Goal: Information Seeking & Learning: Find contact information

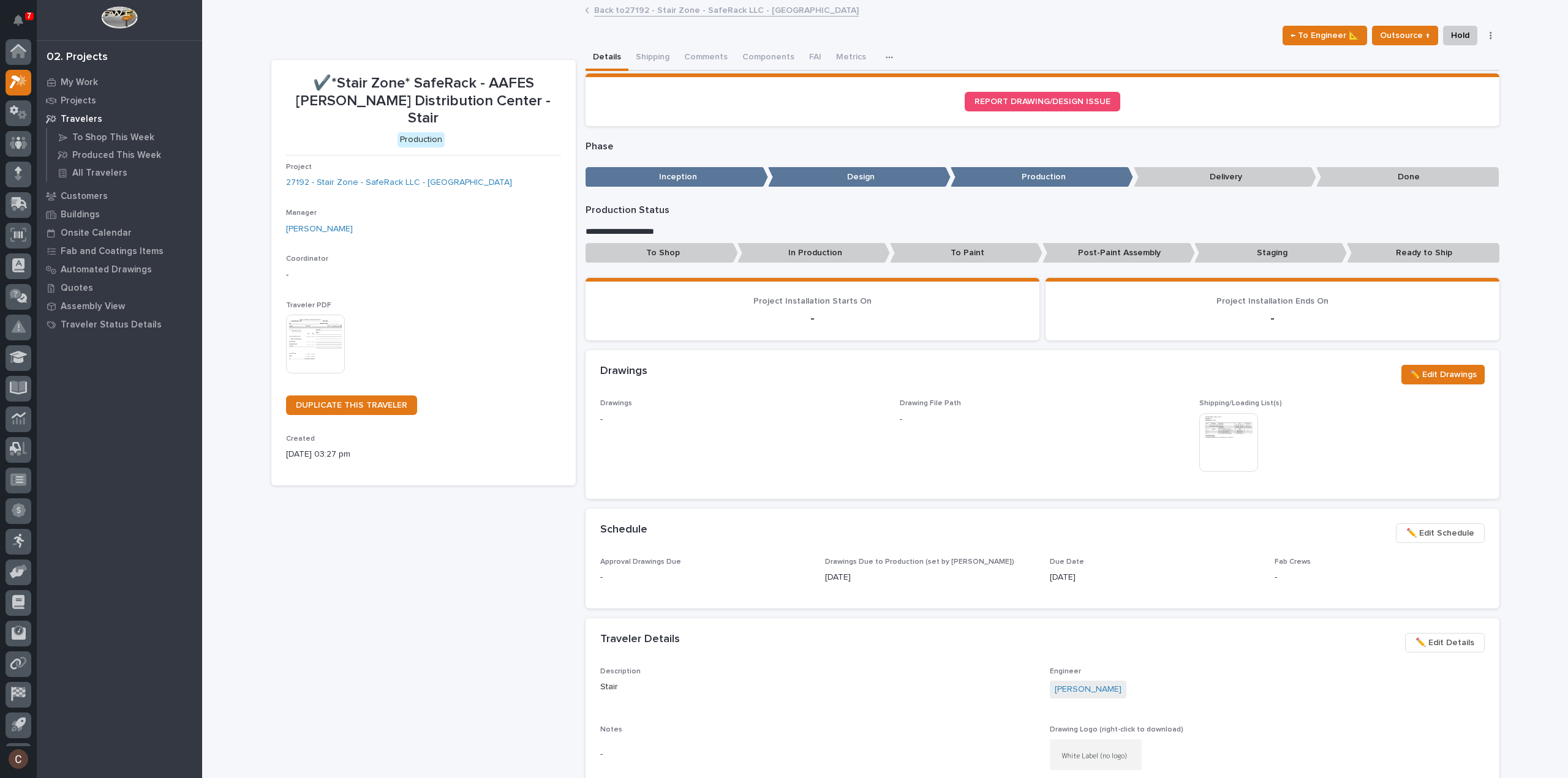
scroll to position [27, 0]
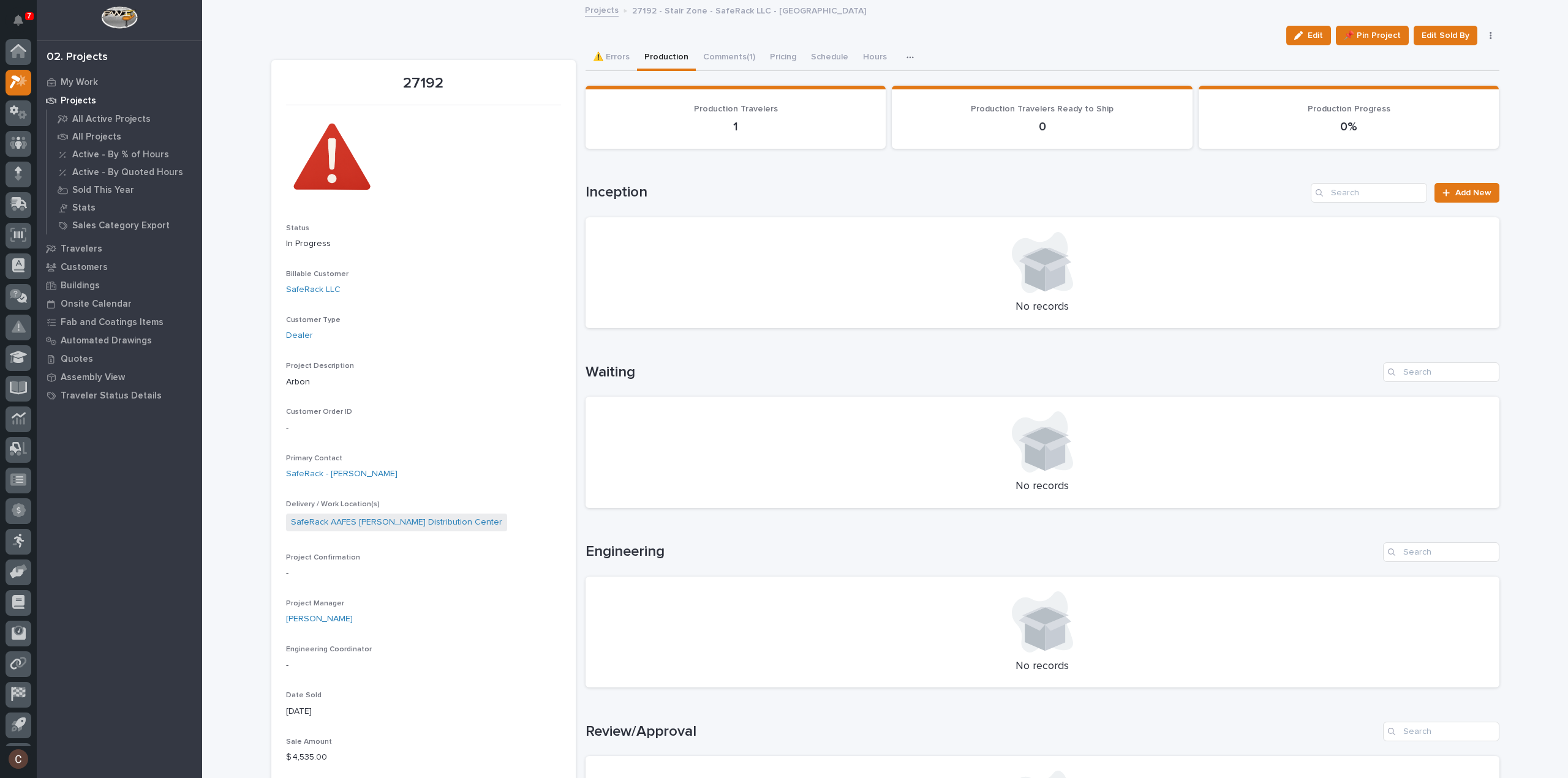
scroll to position [27, 0]
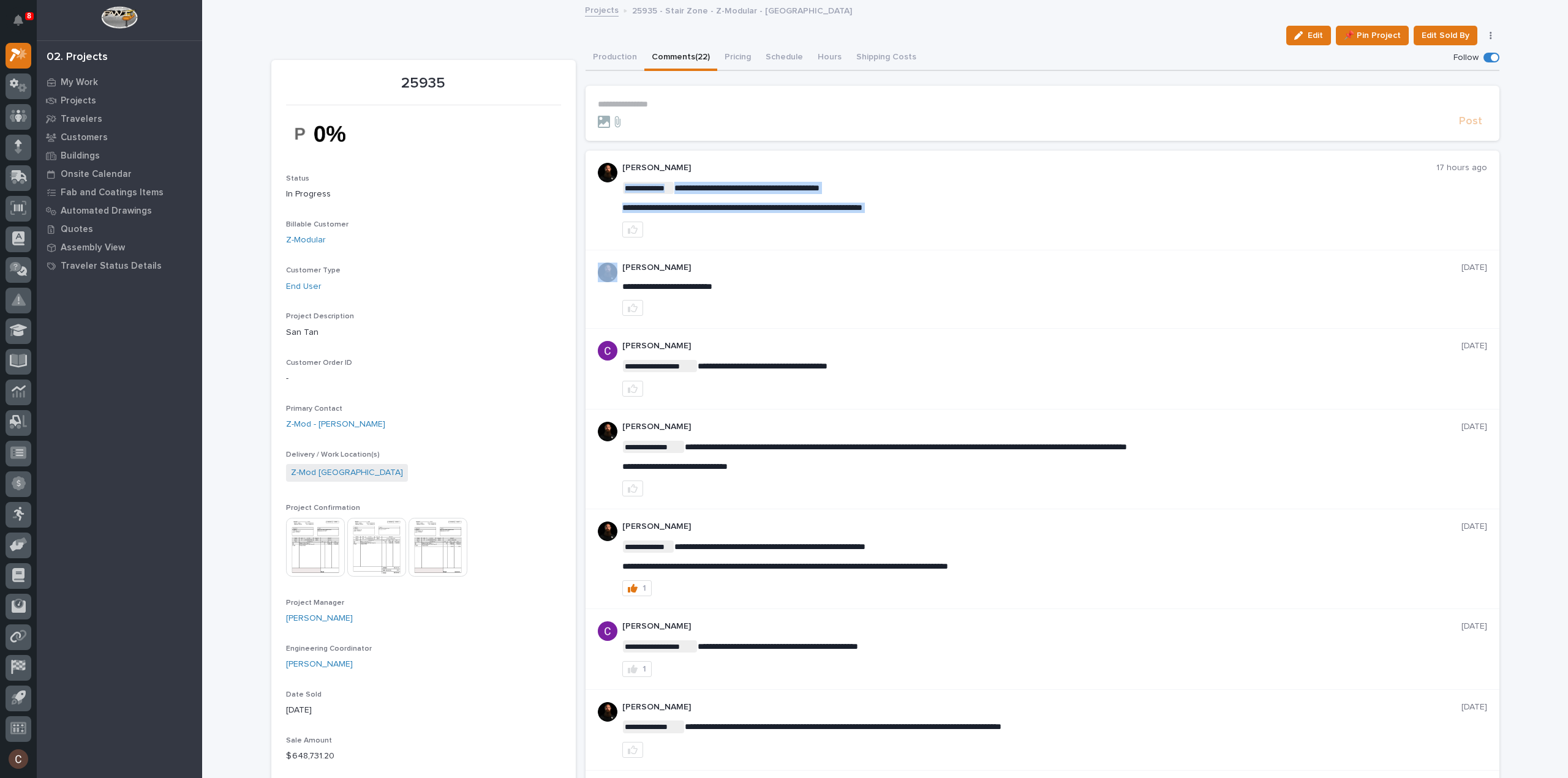
click at [722, 209] on span "**********" at bounding box center [743, 208] width 240 height 9
copy div "**********"
click at [635, 223] on button "button" at bounding box center [632, 229] width 21 height 16
click at [699, 109] on p "**********" at bounding box center [1042, 104] width 889 height 11
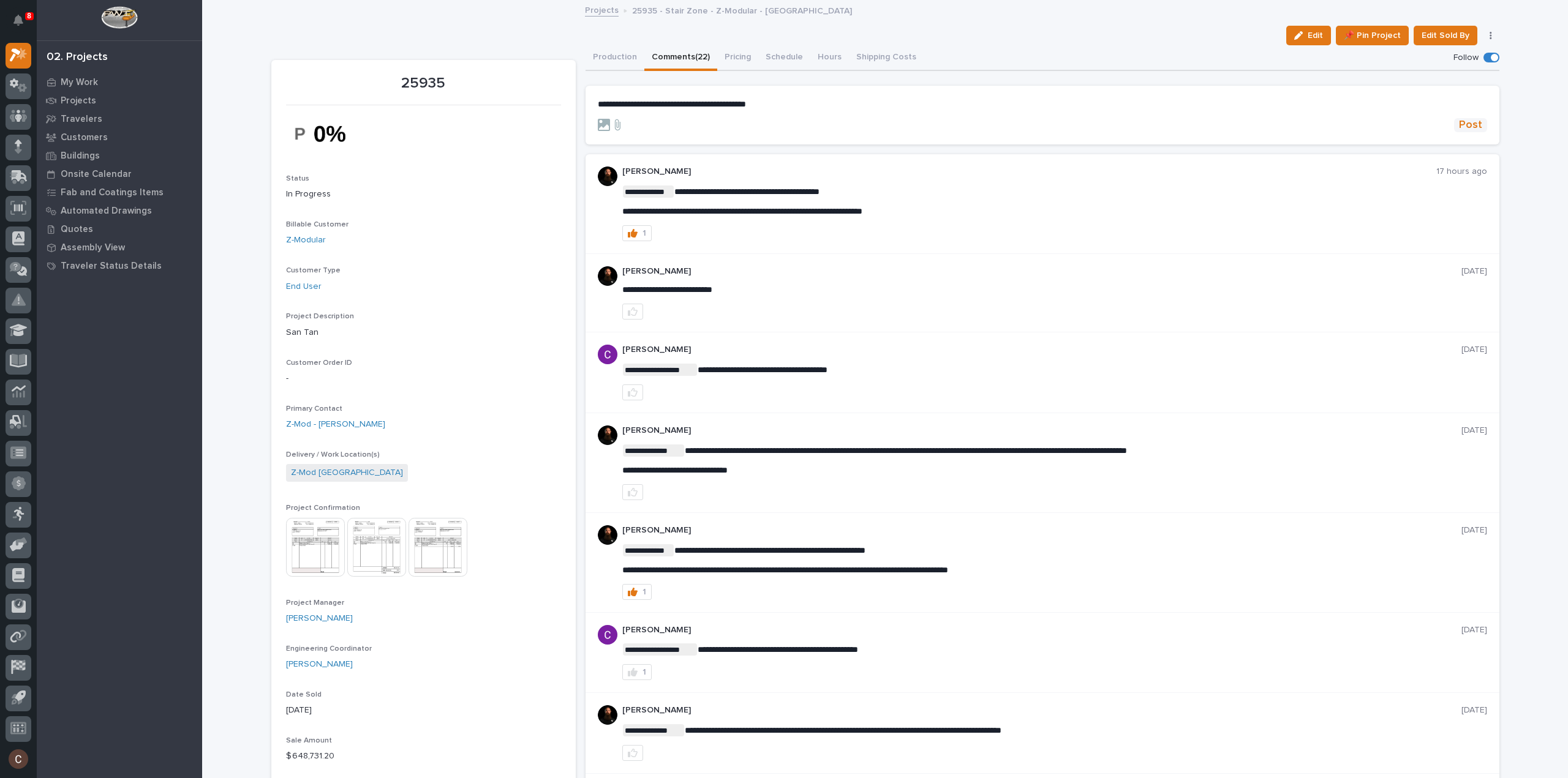
click at [1460, 118] on span "Post" at bounding box center [1470, 125] width 24 height 14
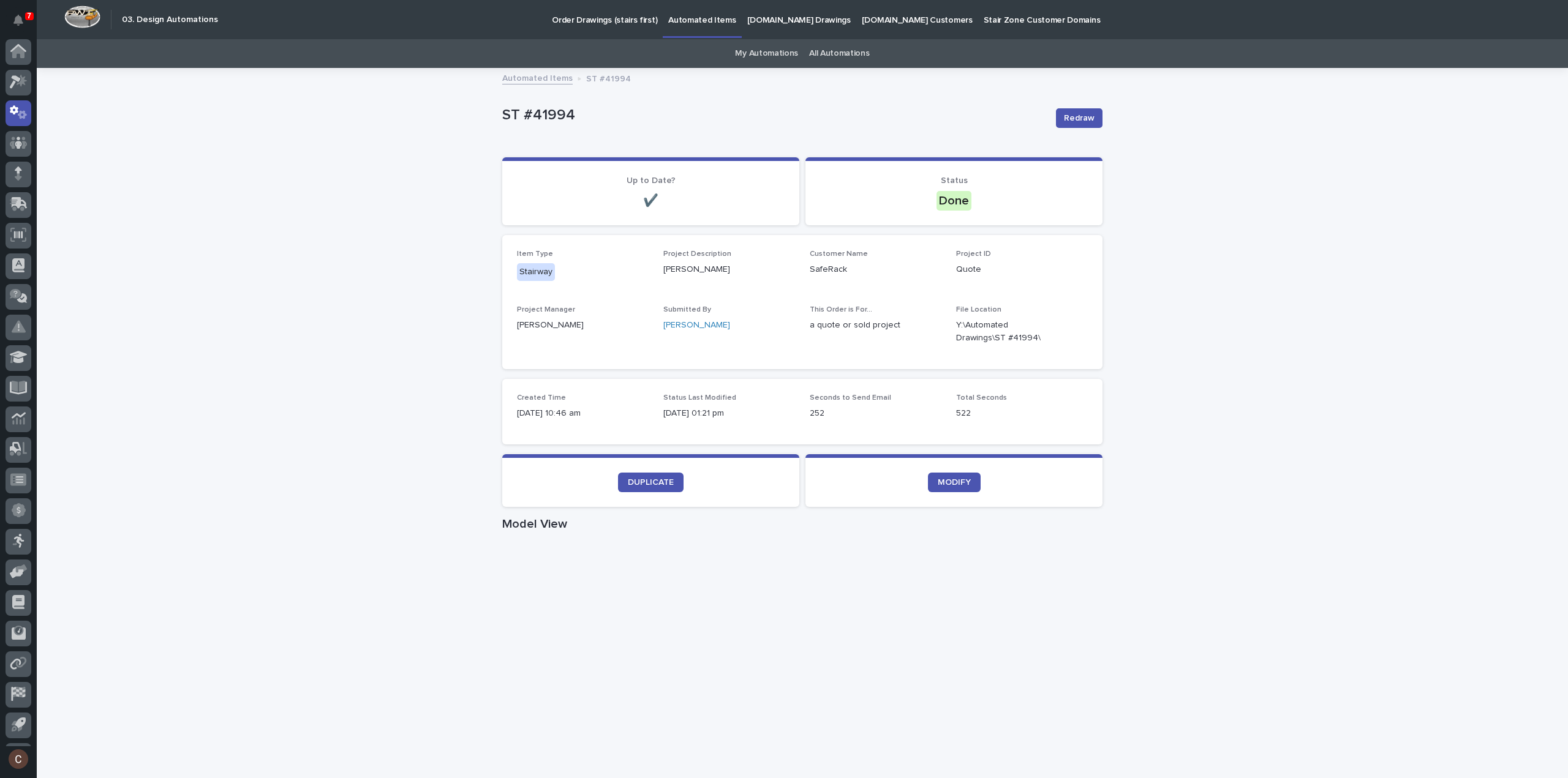
scroll to position [27, 0]
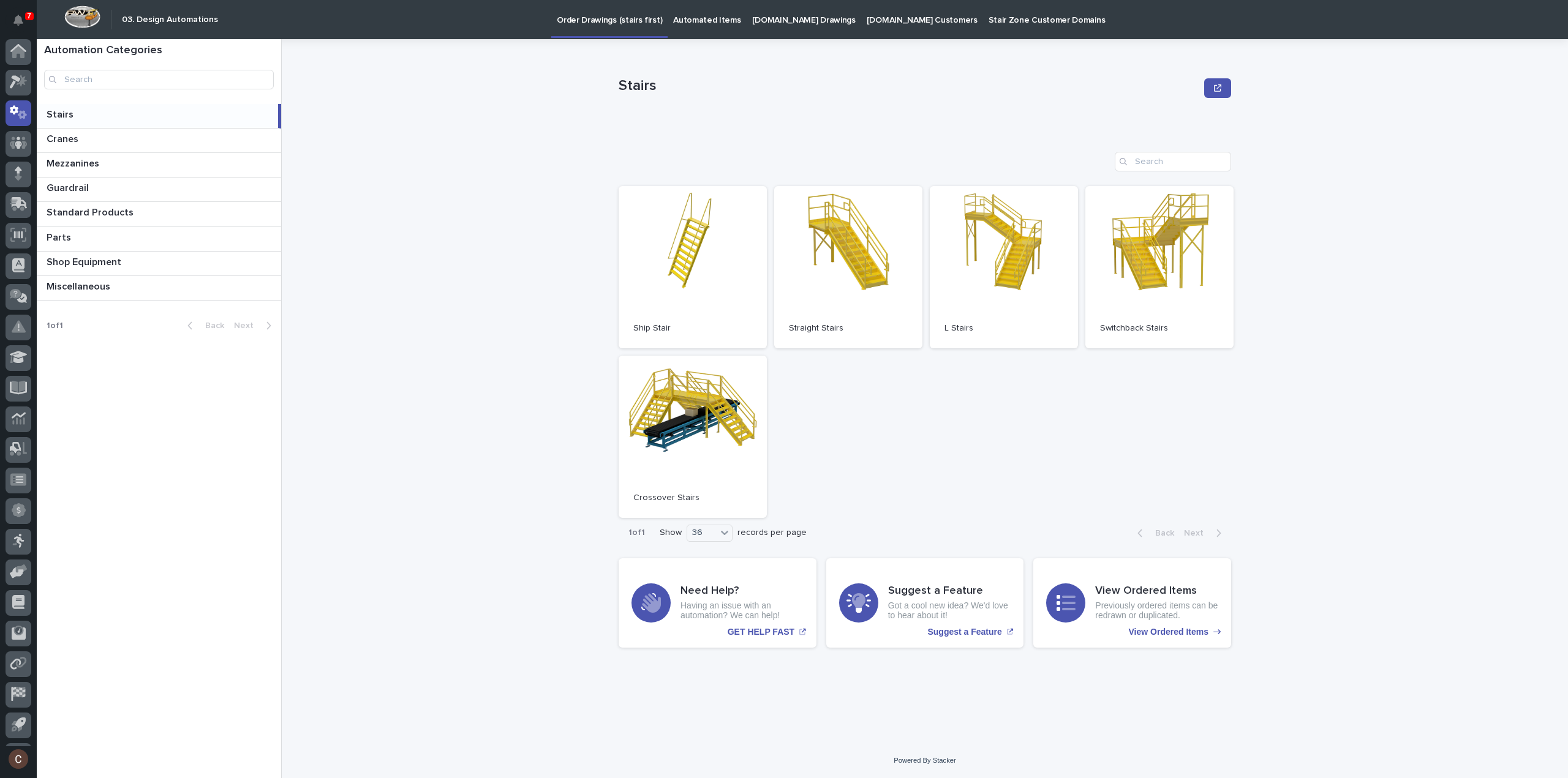
scroll to position [27, 0]
click at [1163, 274] on link "Open" at bounding box center [1159, 267] width 148 height 162
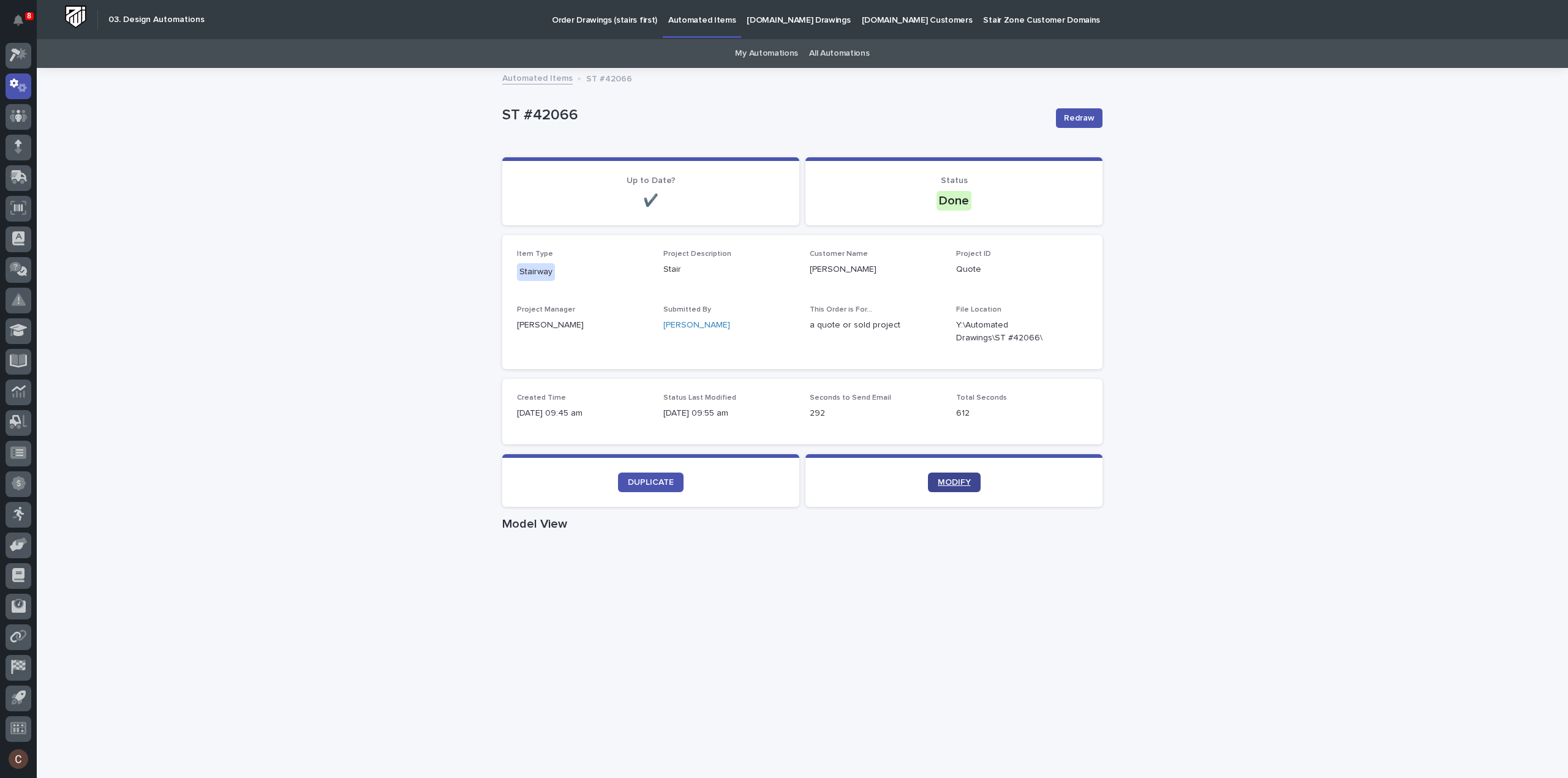
click at [938, 485] on span "MODIFY" at bounding box center [954, 482] width 33 height 9
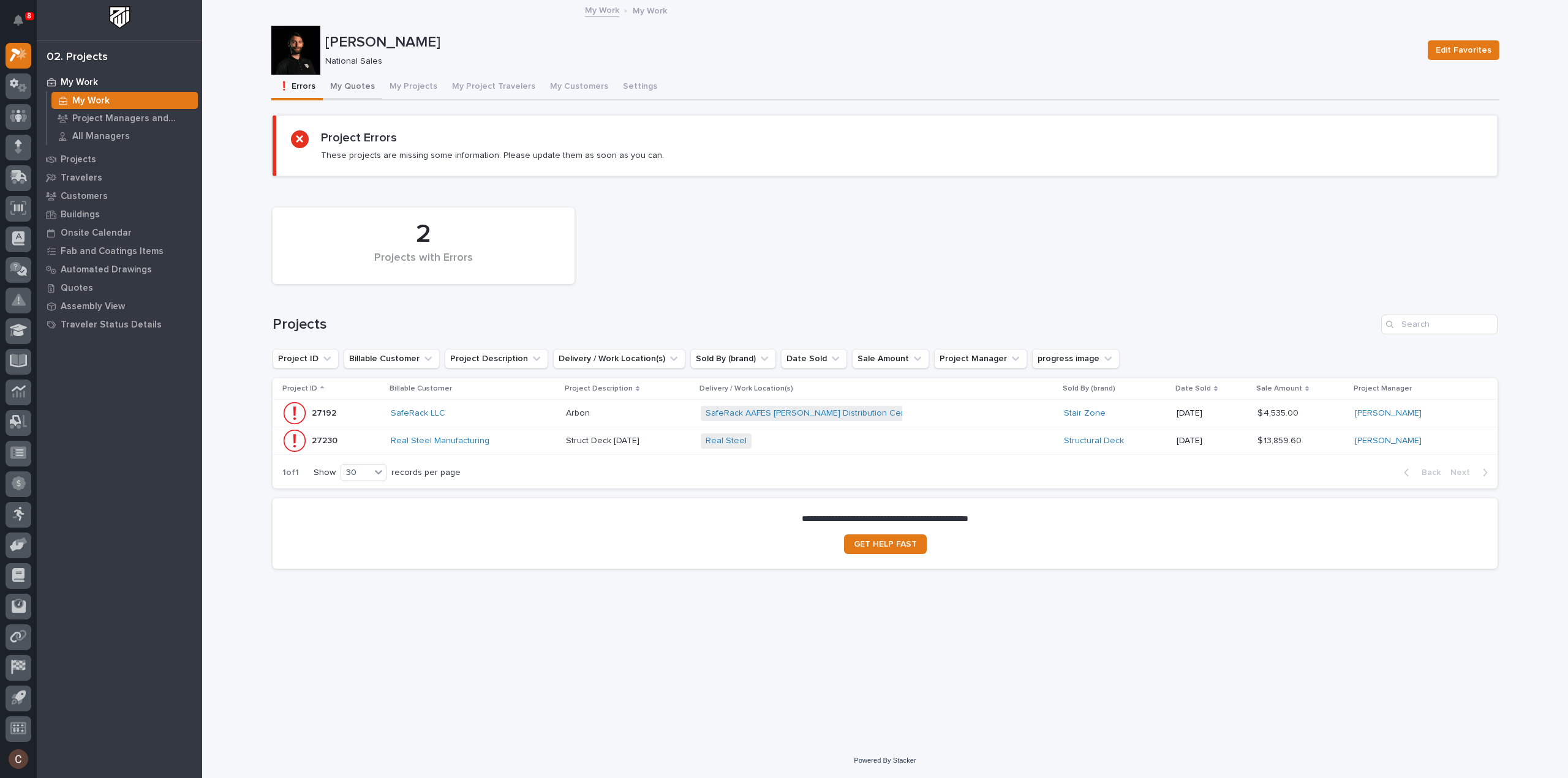
click at [374, 75] on div "❗ Errors My Quotes My Projects My Project Travelers My Customers Settings" at bounding box center [885, 88] width 1228 height 26
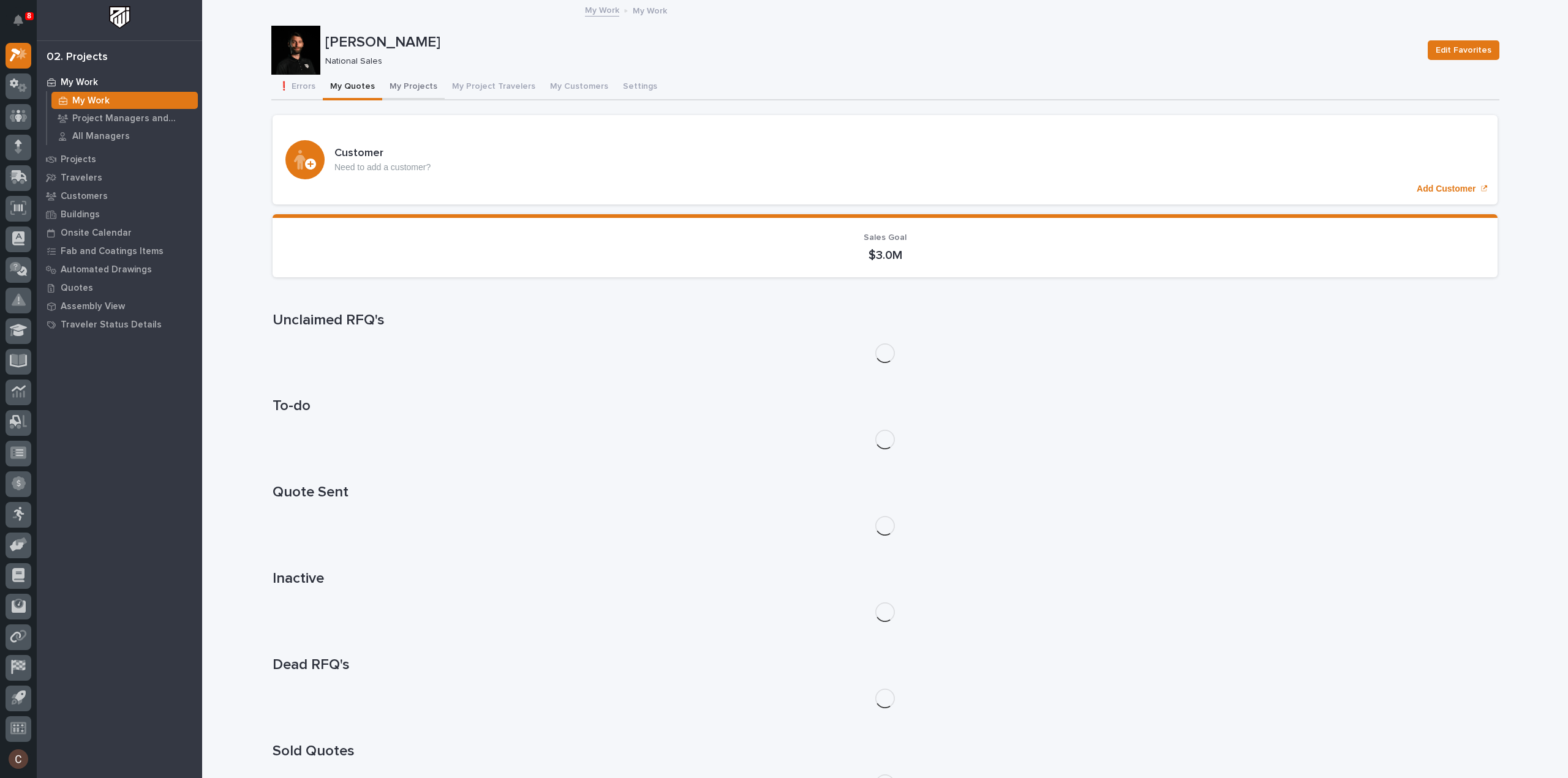
click at [400, 85] on button "My Projects" at bounding box center [413, 88] width 62 height 26
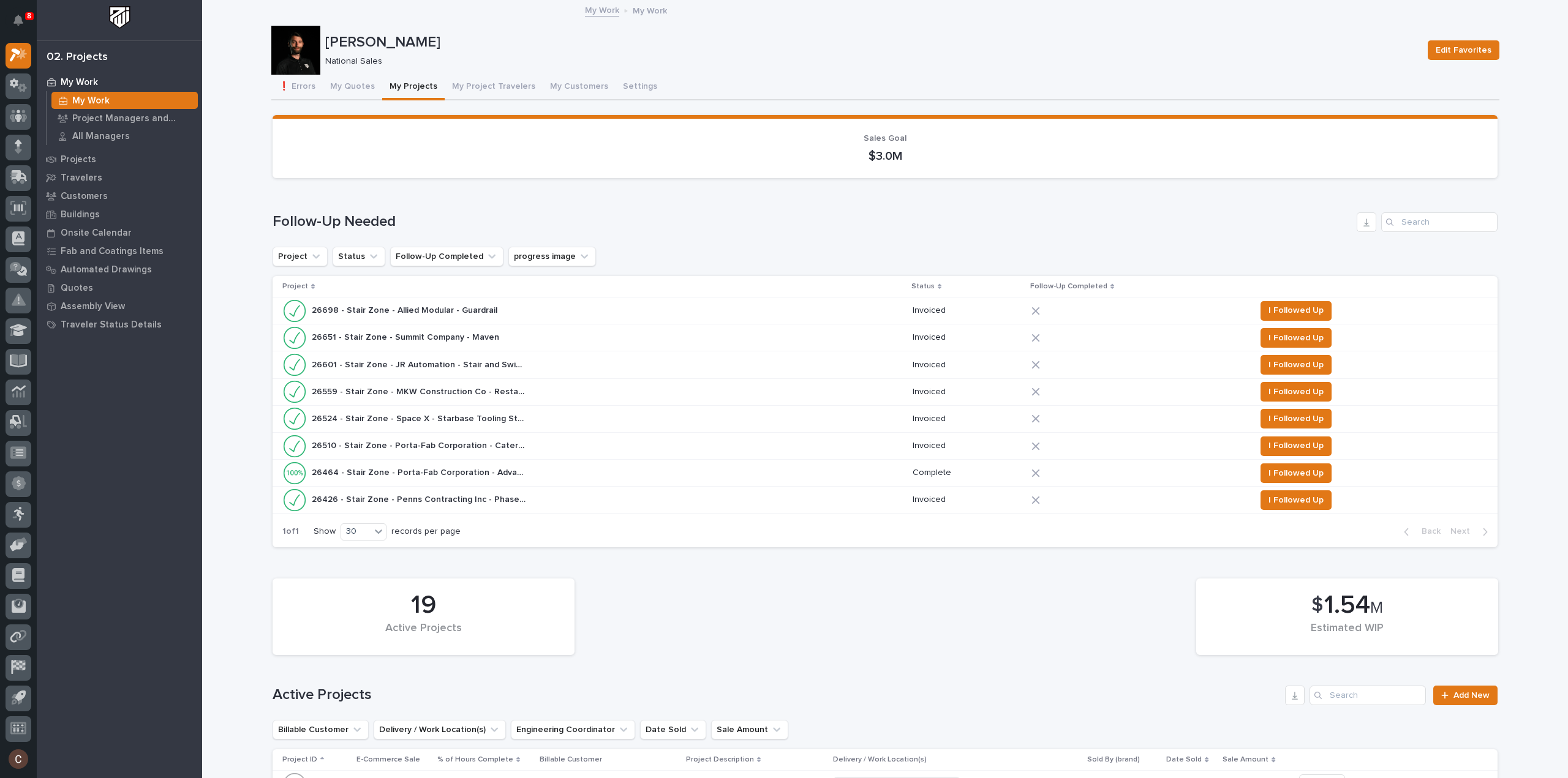
scroll to position [490, 0]
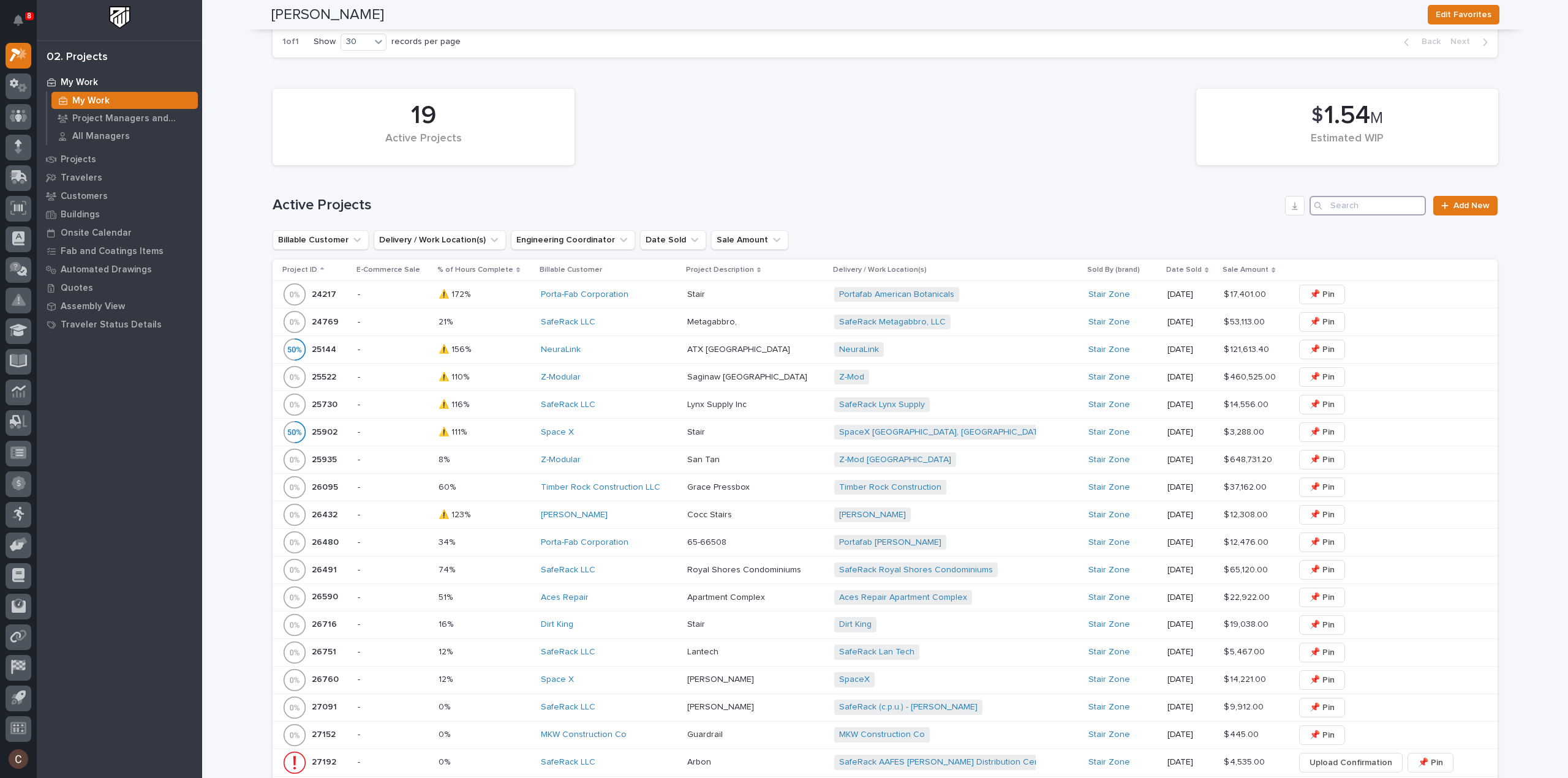
click at [1364, 208] on input "Search" at bounding box center [1367, 205] width 116 height 19
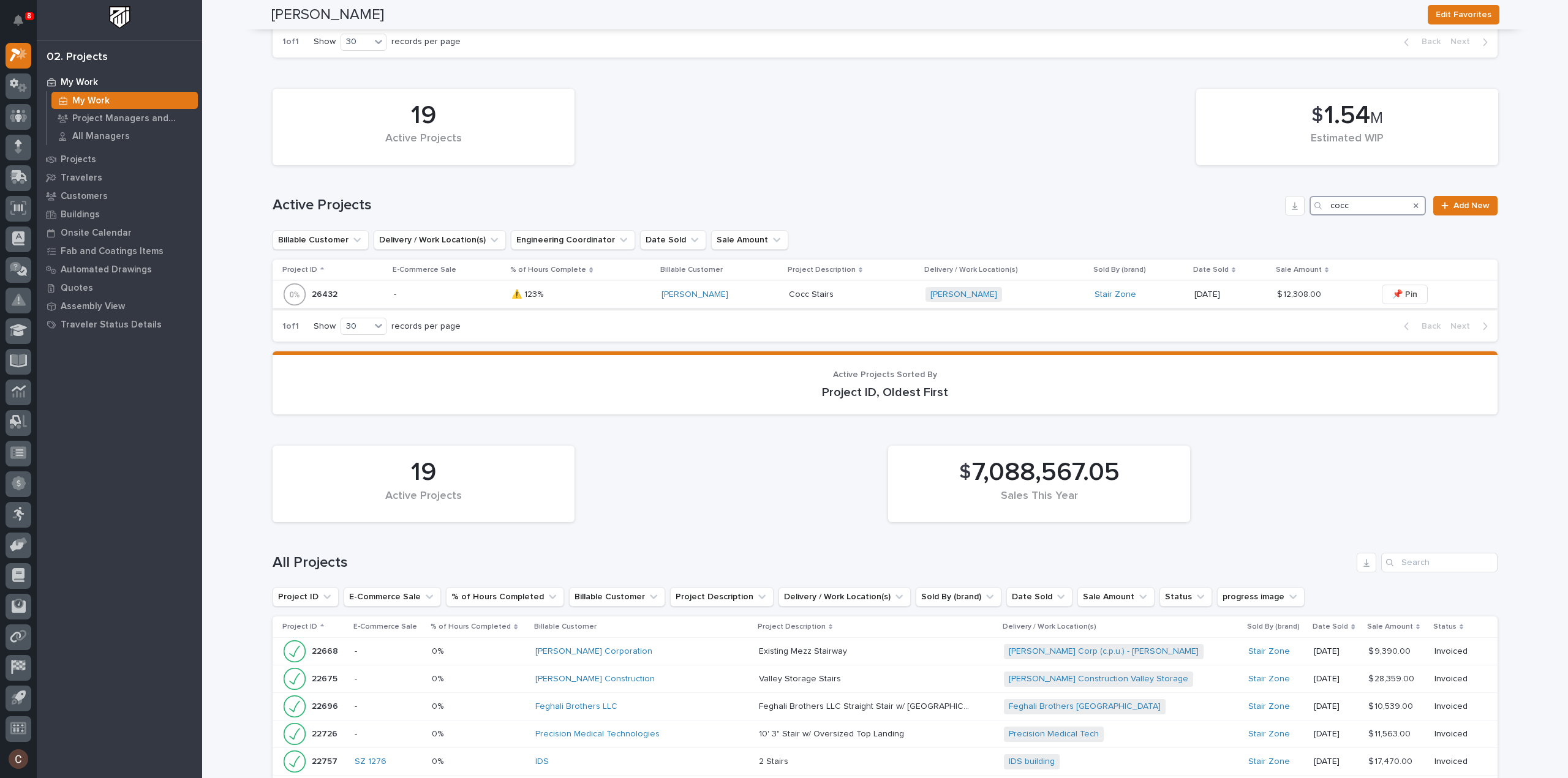
type input "cocc"
click at [612, 284] on div "⚠️ 123% ⚠️ 123%" at bounding box center [582, 294] width 140 height 20
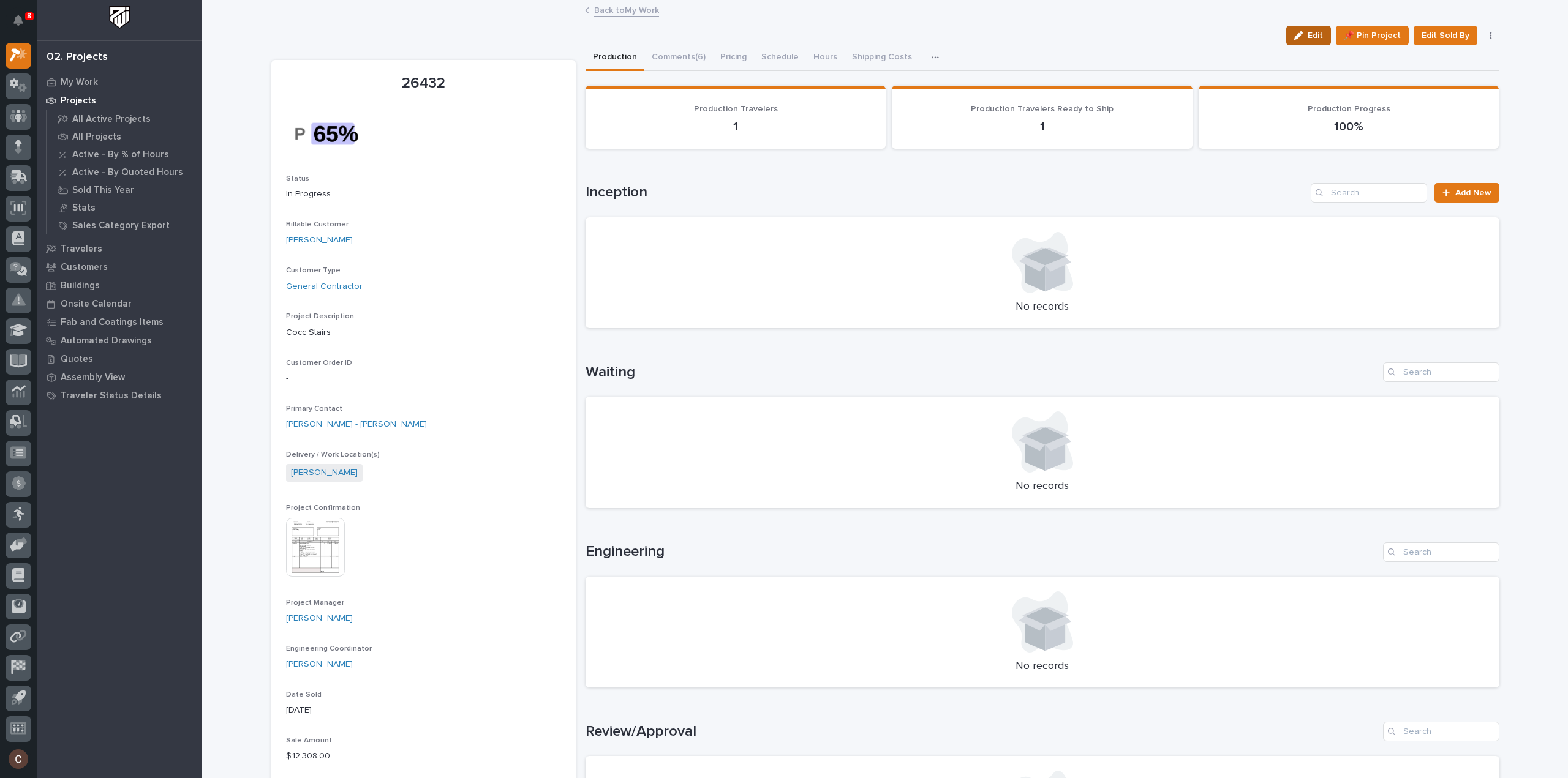
click at [1292, 32] on button "Edit" at bounding box center [1309, 35] width 45 height 19
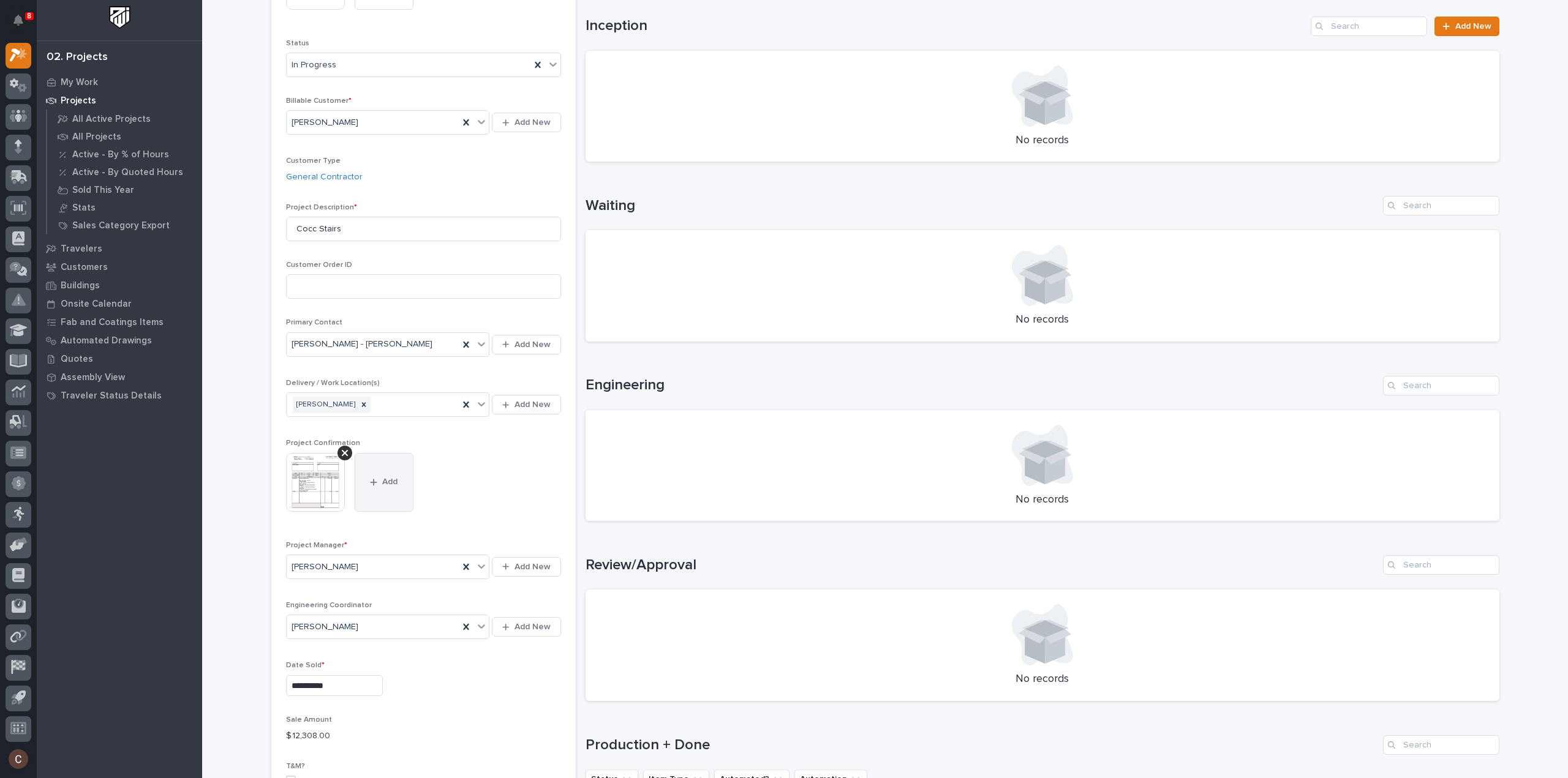
scroll to position [184, 0]
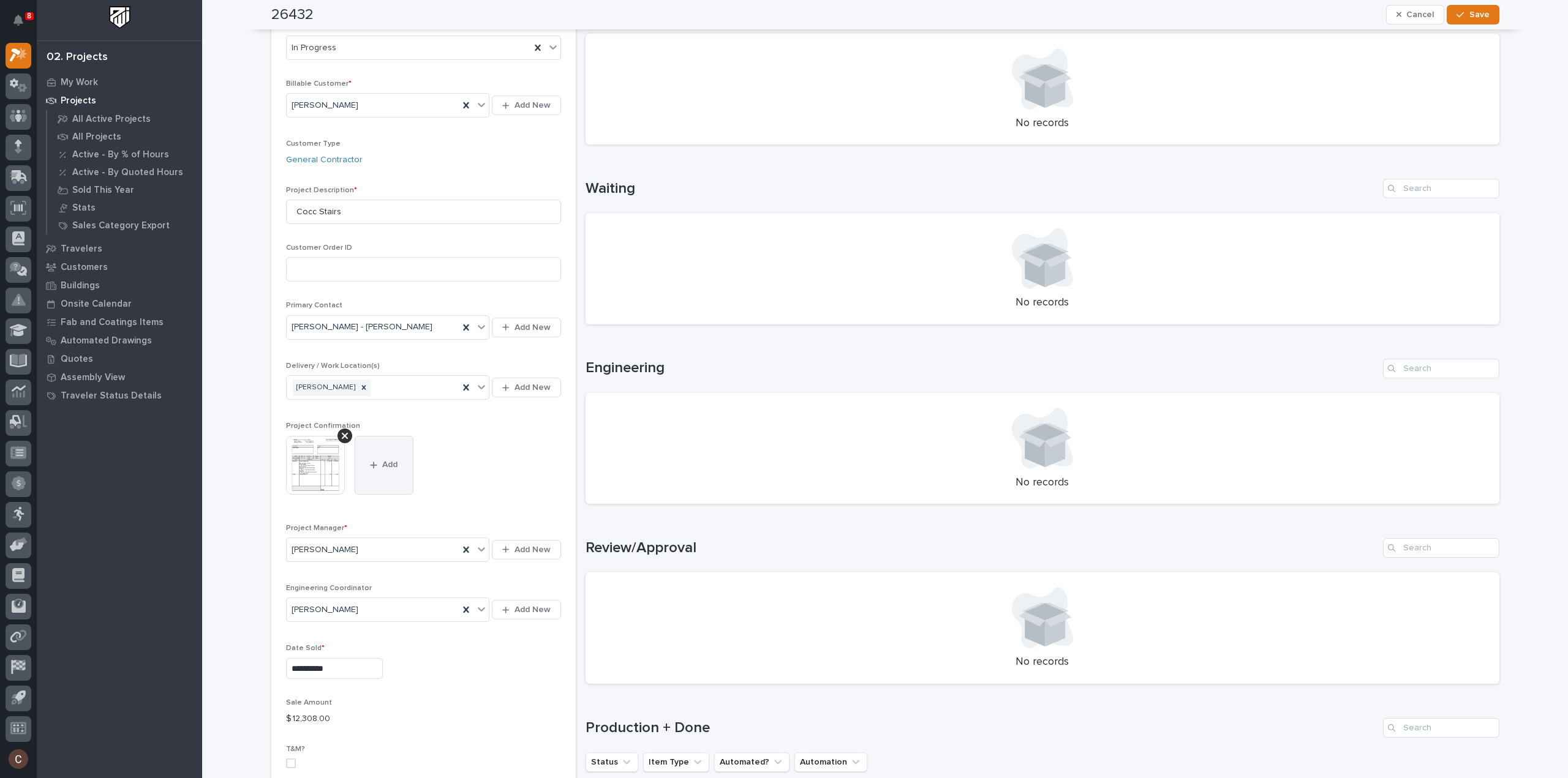
click at [377, 471] on button "Add" at bounding box center [384, 465] width 59 height 59
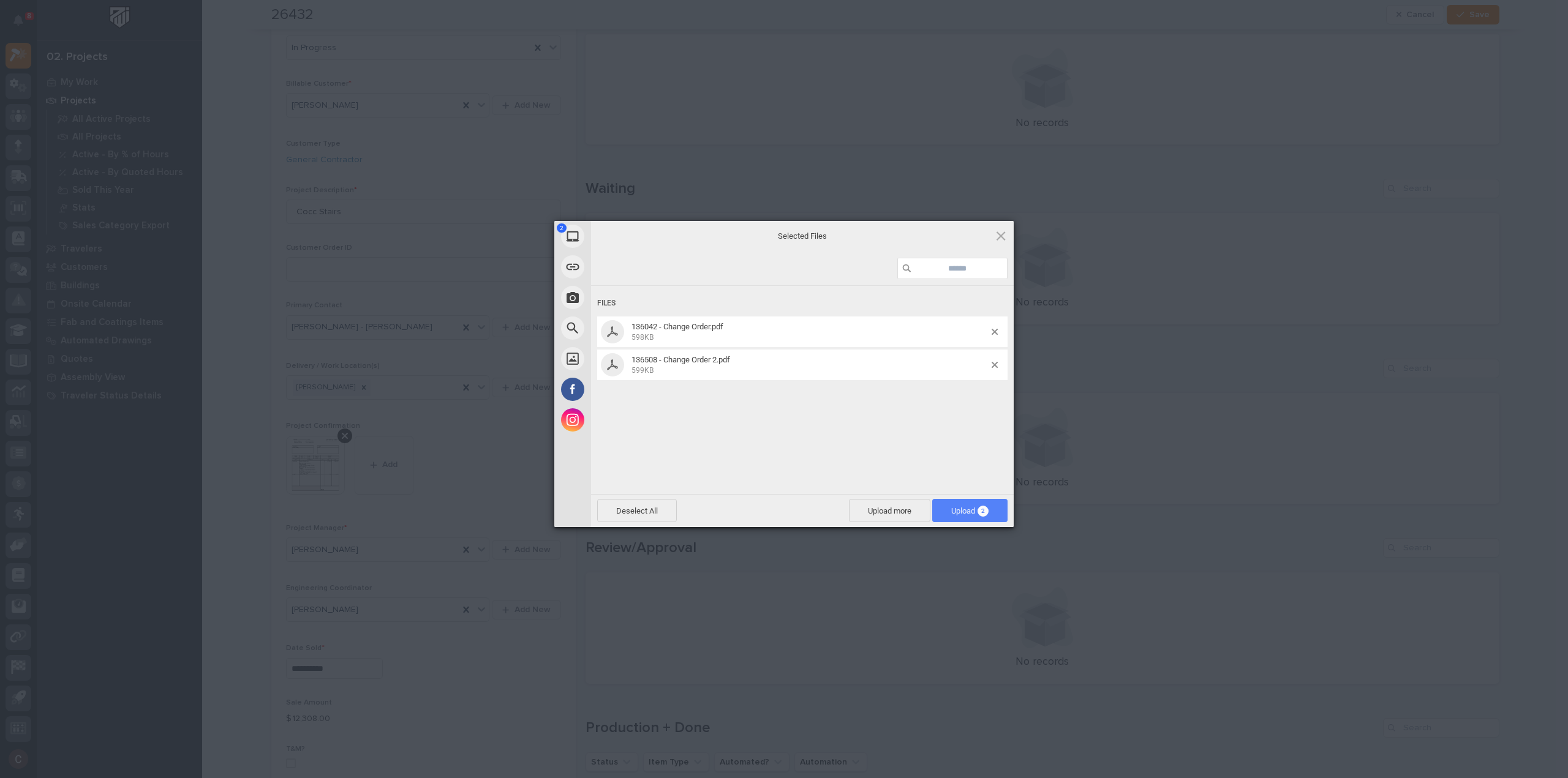
click at [967, 507] on span "Upload 2" at bounding box center [970, 511] width 37 height 9
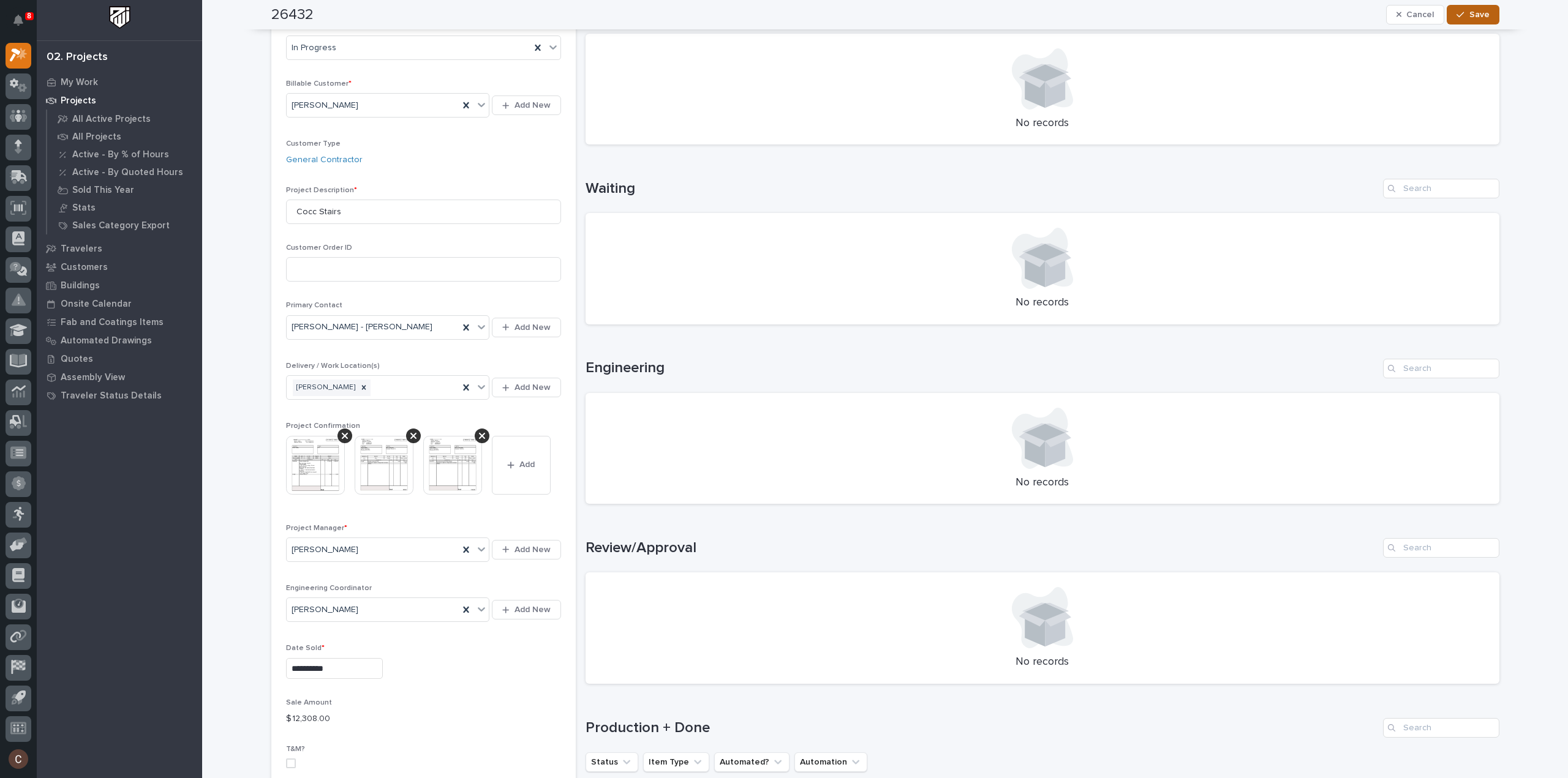
click at [1483, 14] on span "Save" at bounding box center [1479, 14] width 20 height 11
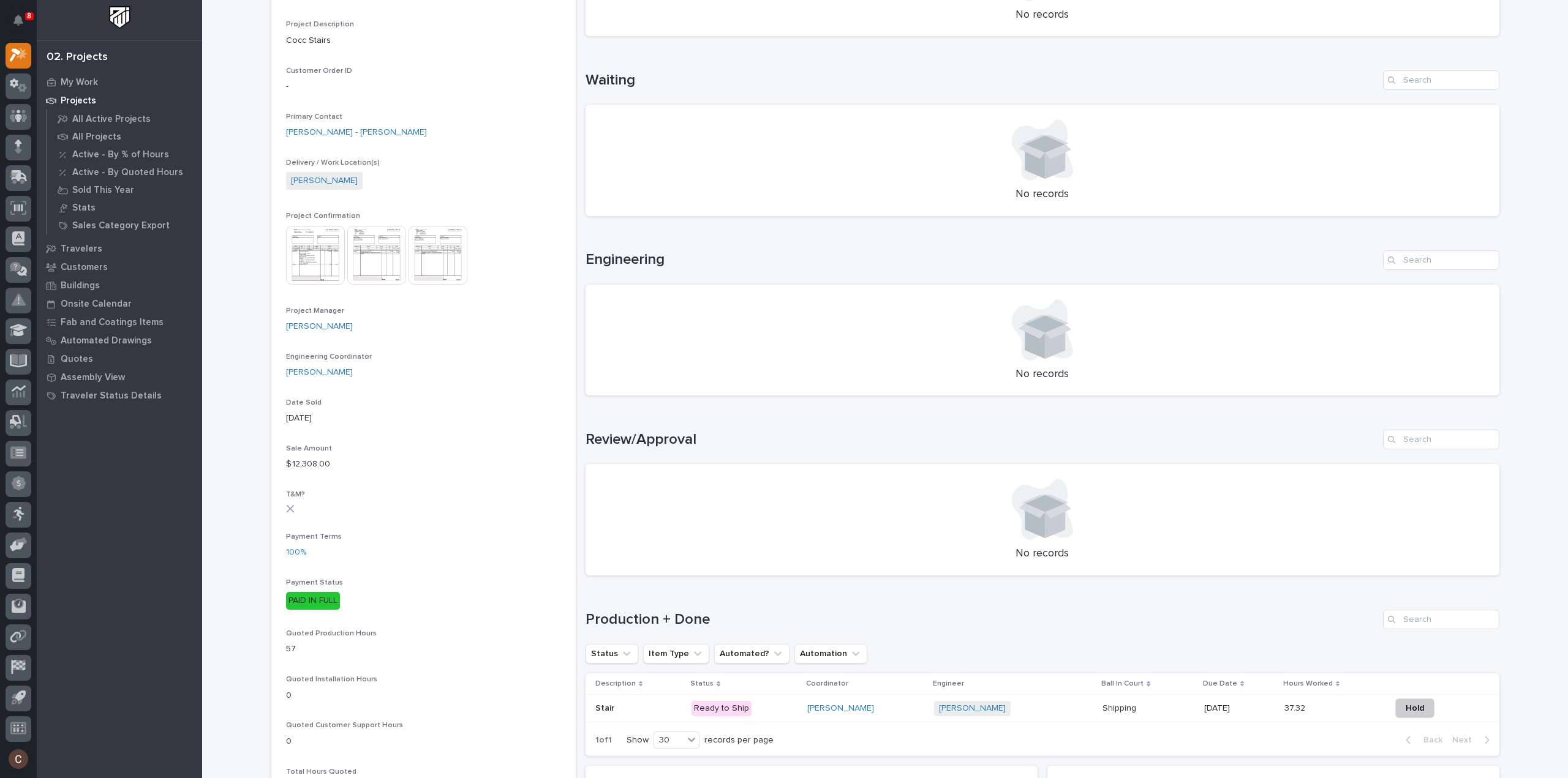
scroll to position [367, 0]
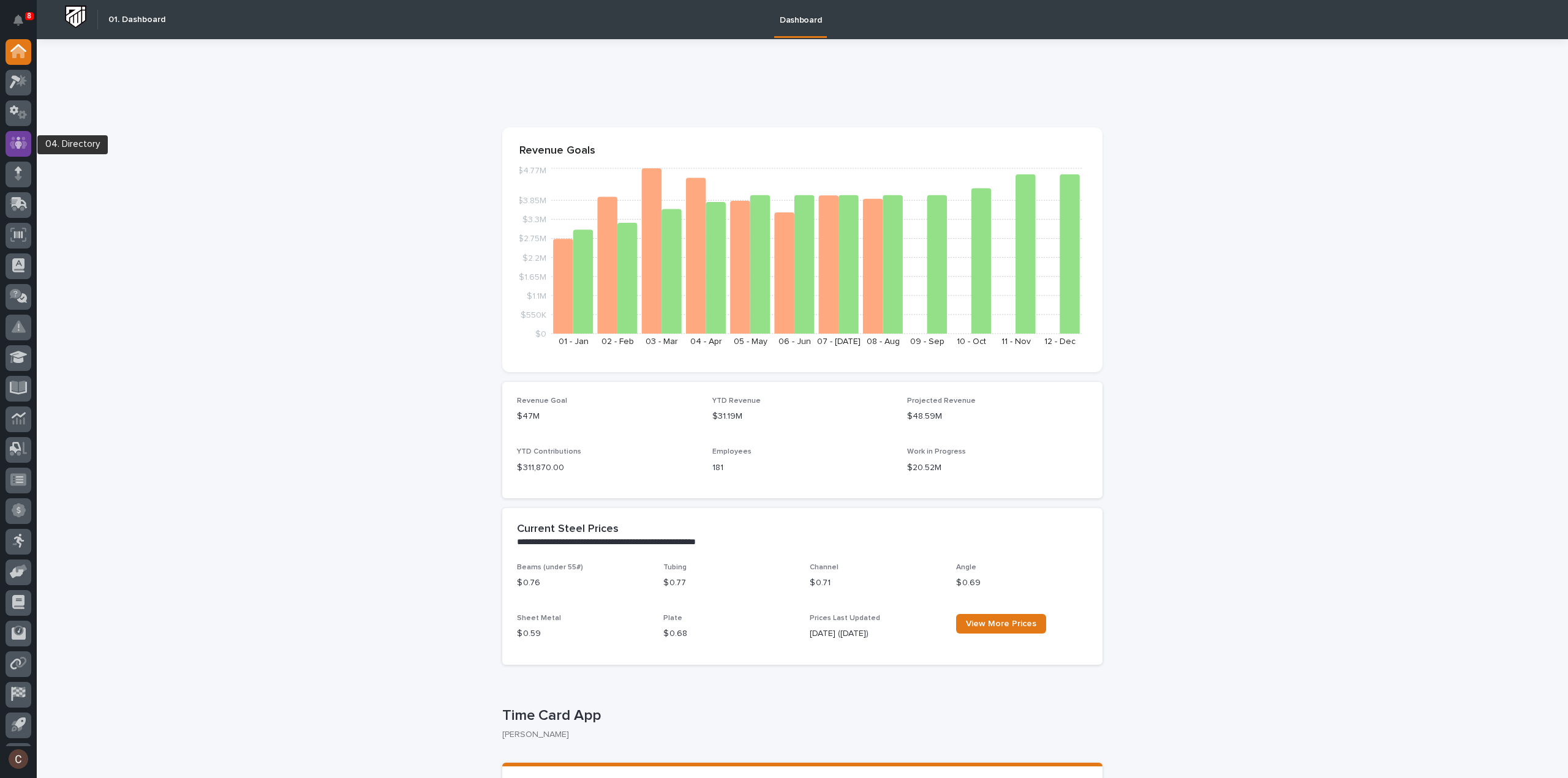
click at [14, 142] on icon at bounding box center [19, 143] width 18 height 12
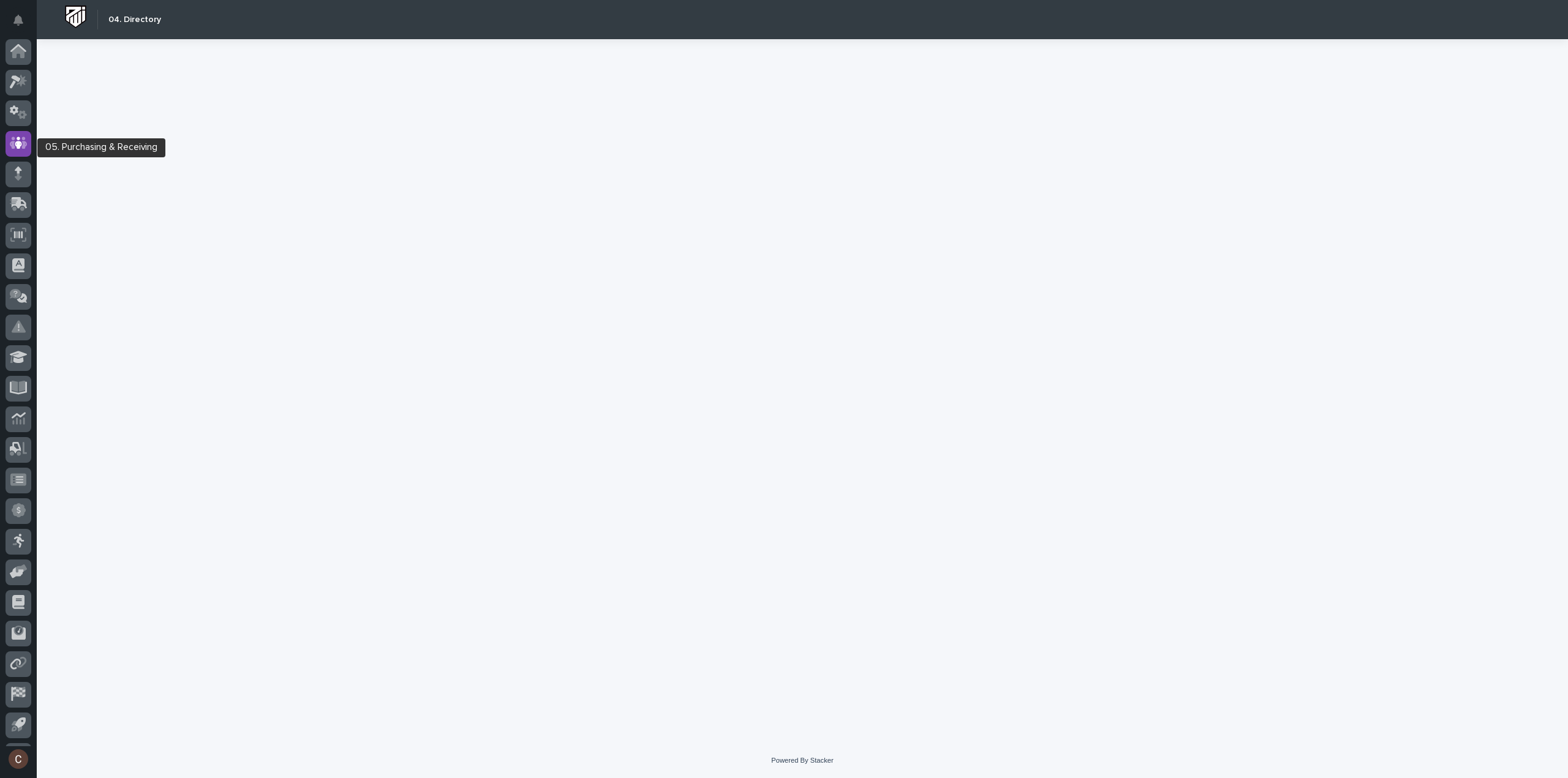
scroll to position [27, 0]
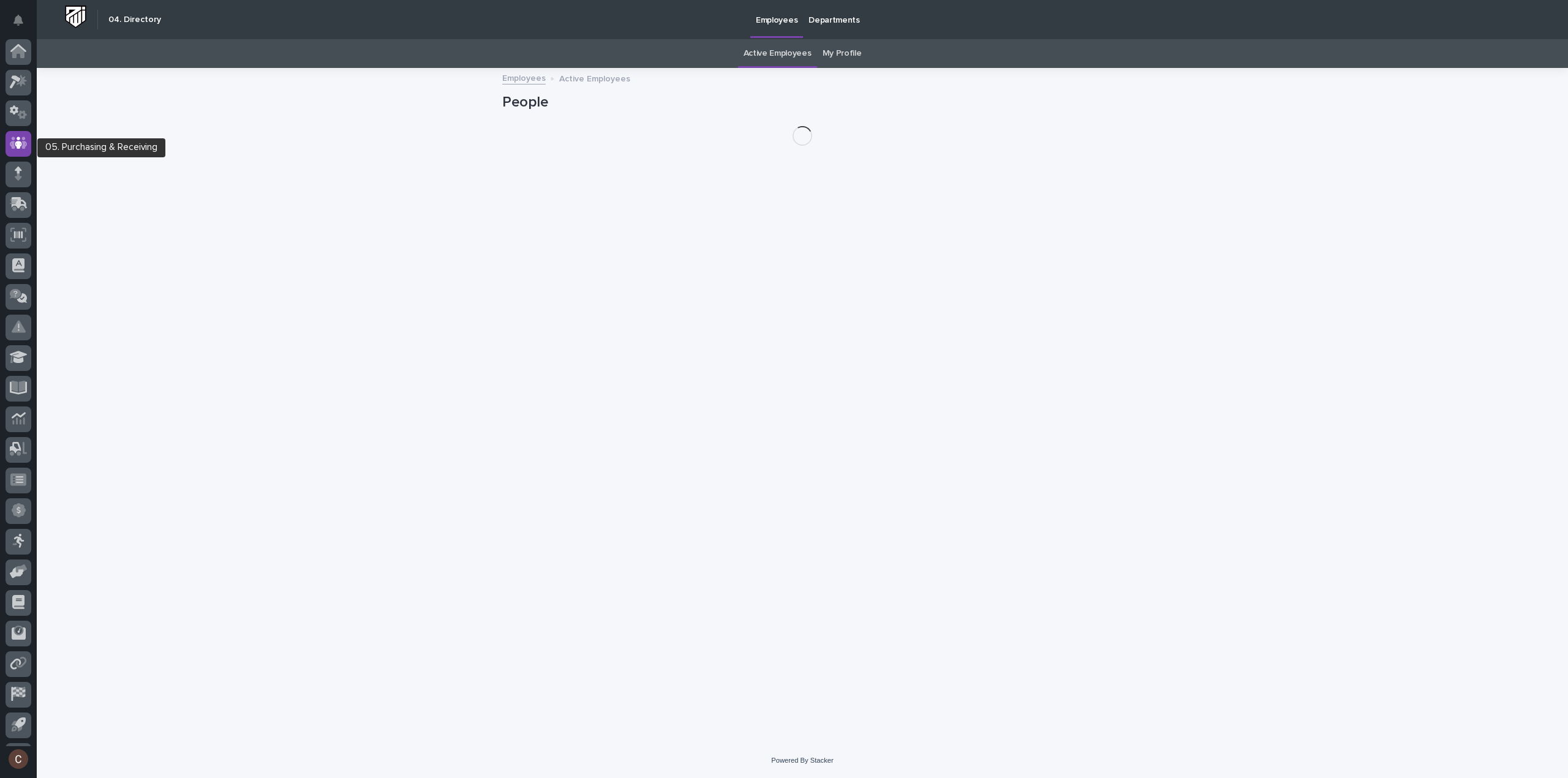
scroll to position [27, 0]
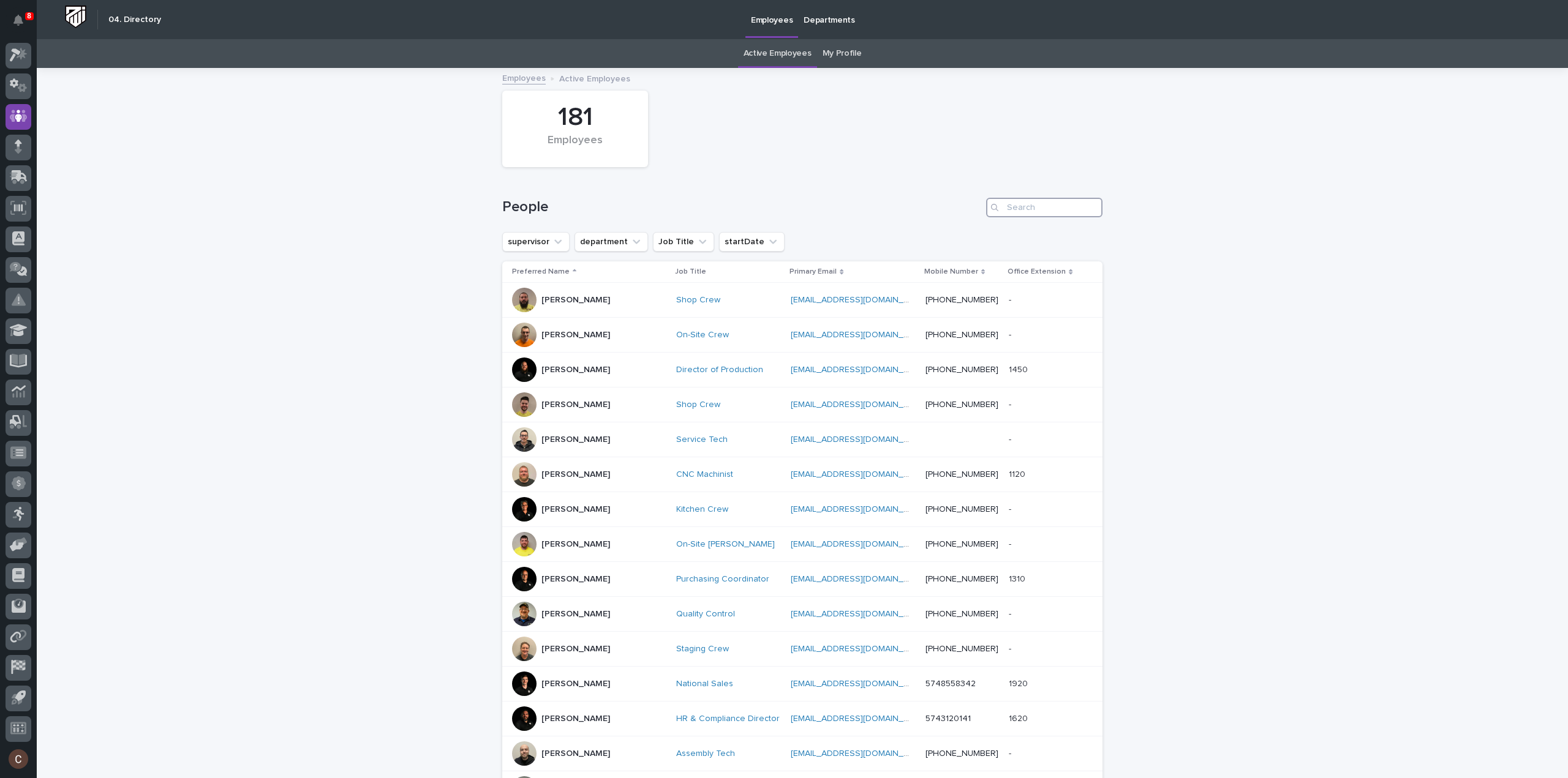
click at [1027, 209] on input "Search" at bounding box center [1044, 207] width 116 height 19
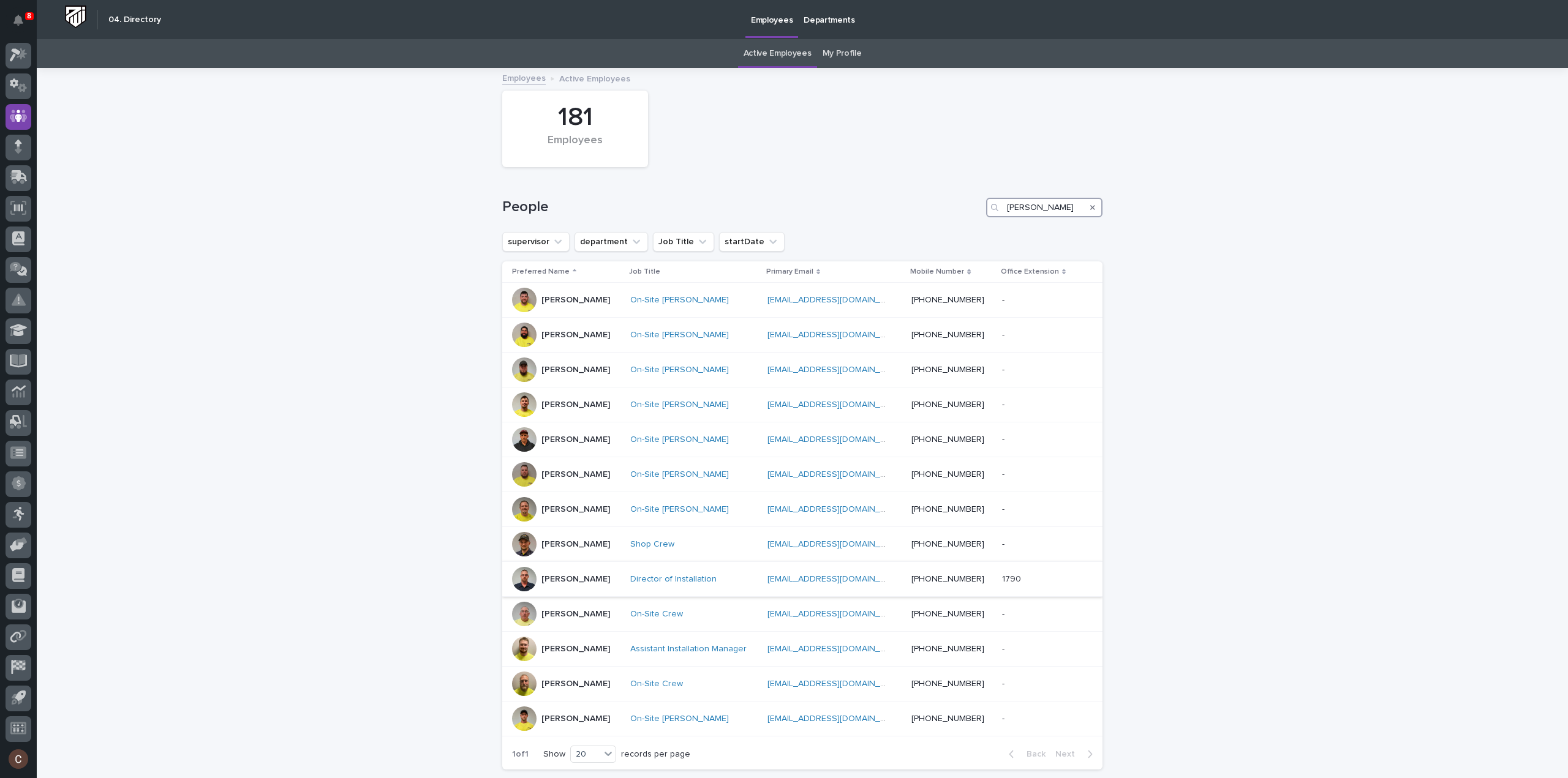
type input "jeremy"
click at [615, 576] on div "Jeremy Whetstone" at bounding box center [566, 579] width 109 height 24
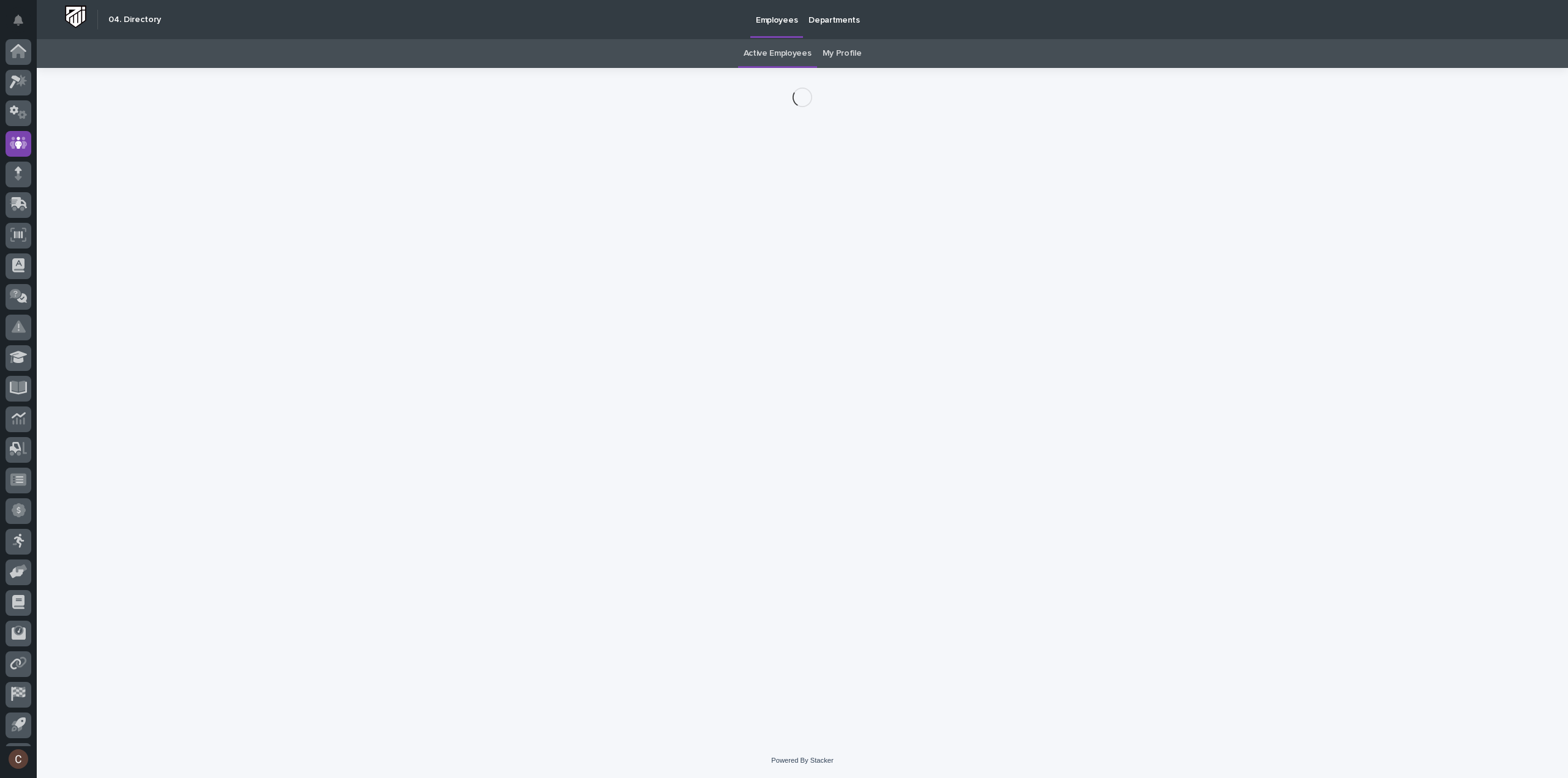
scroll to position [27, 0]
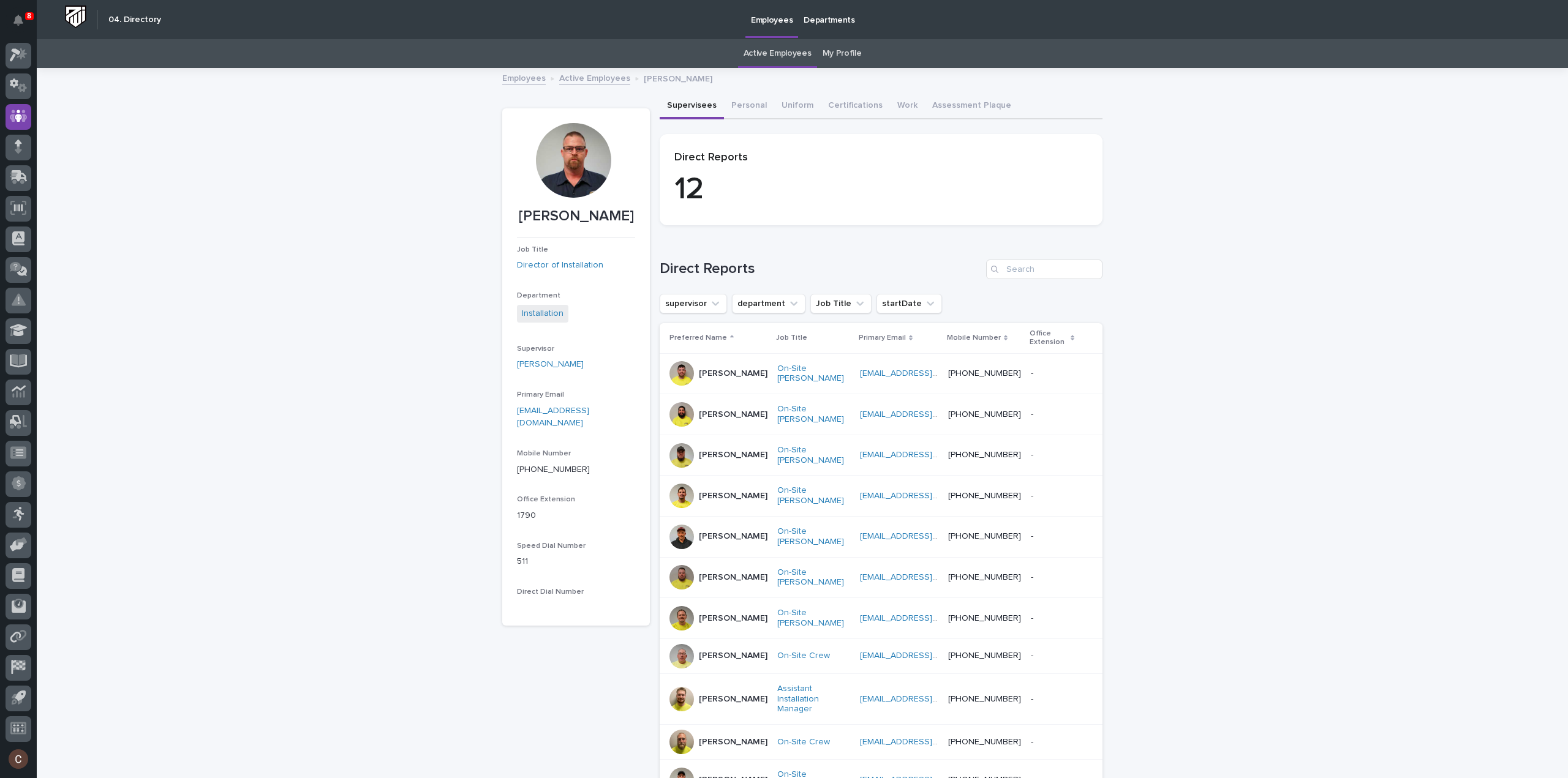
click at [1052, 542] on div "- -" at bounding box center [1051, 537] width 42 height 20
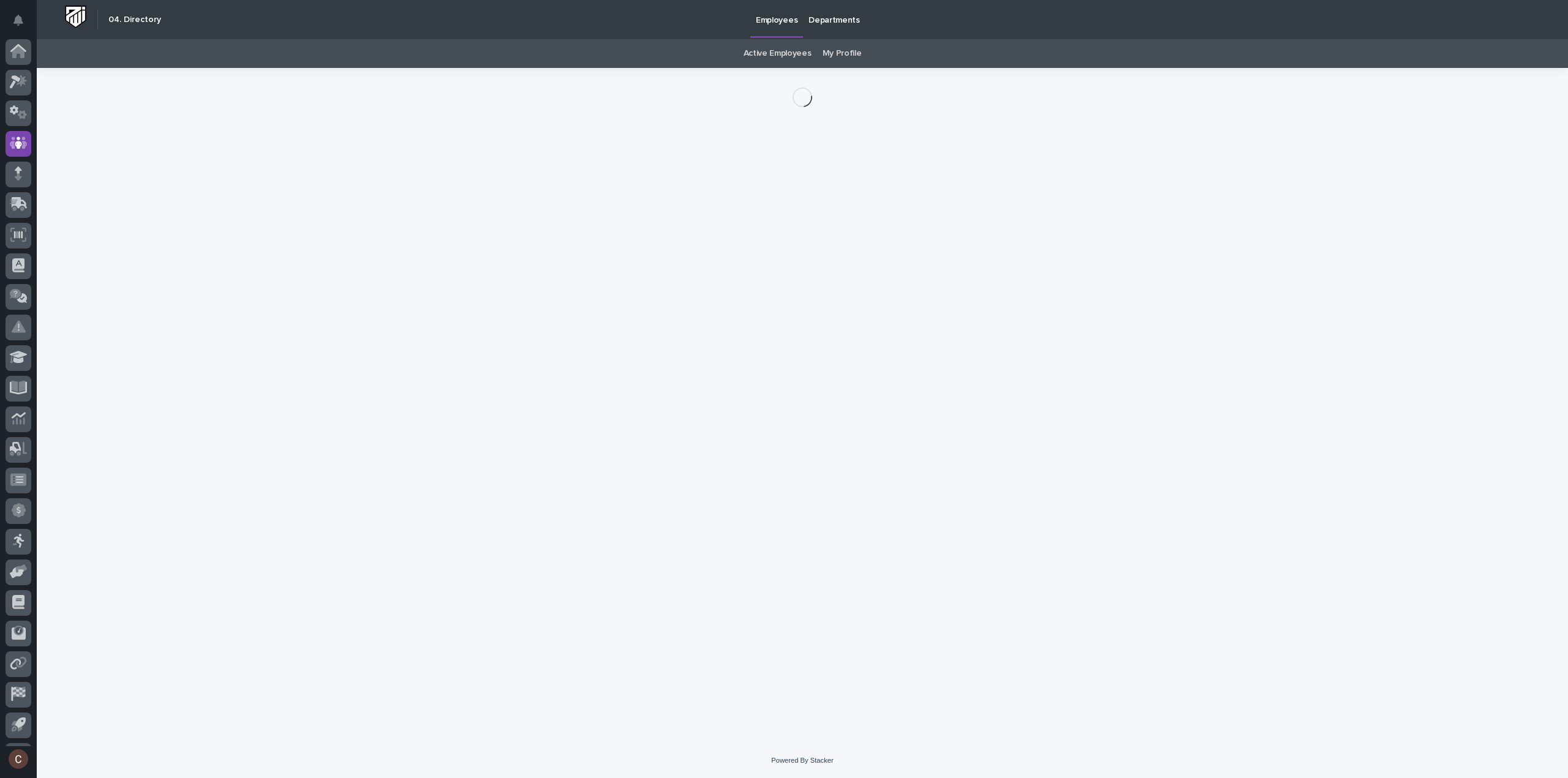
scroll to position [27, 0]
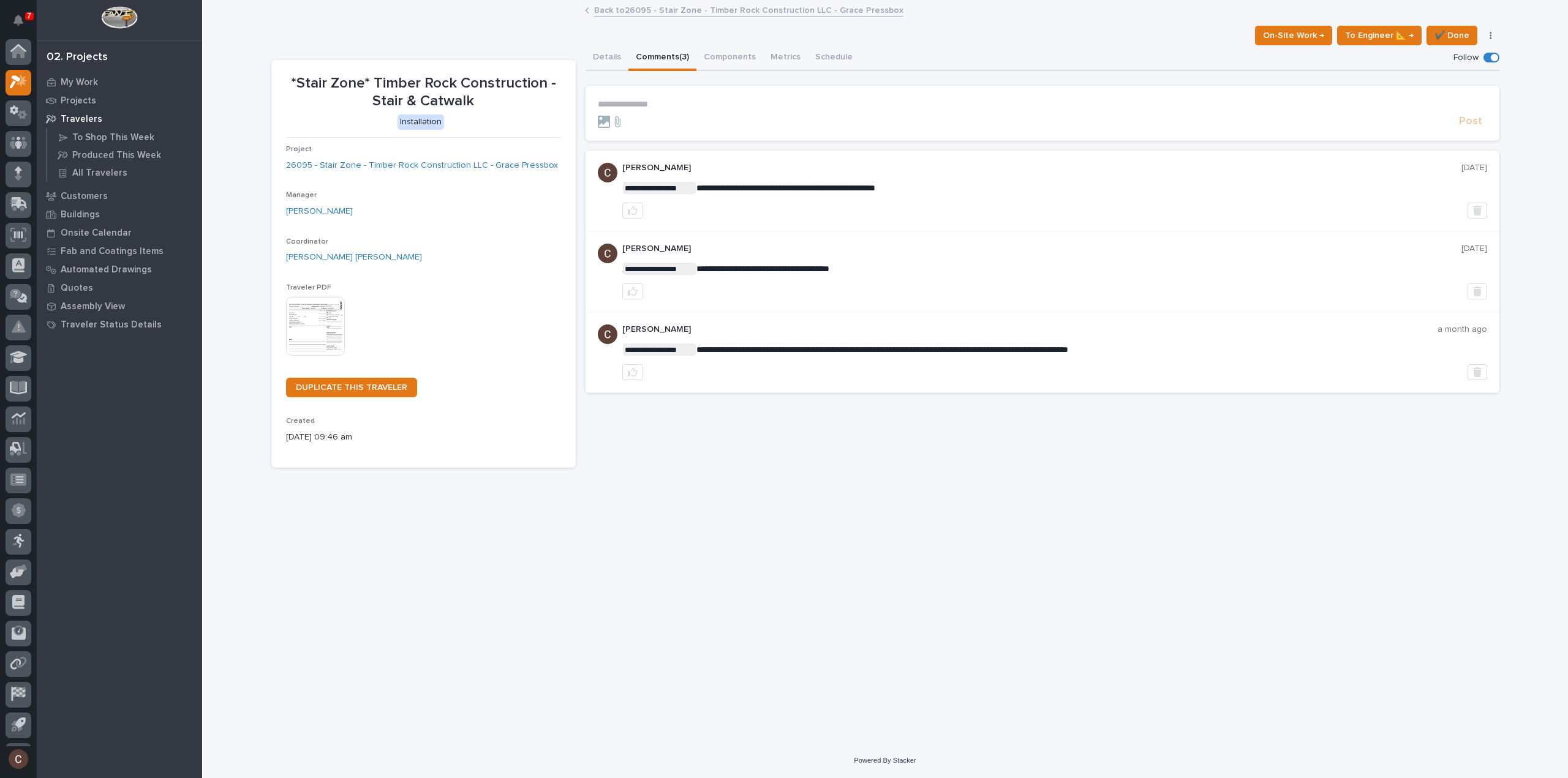
scroll to position [27, 0]
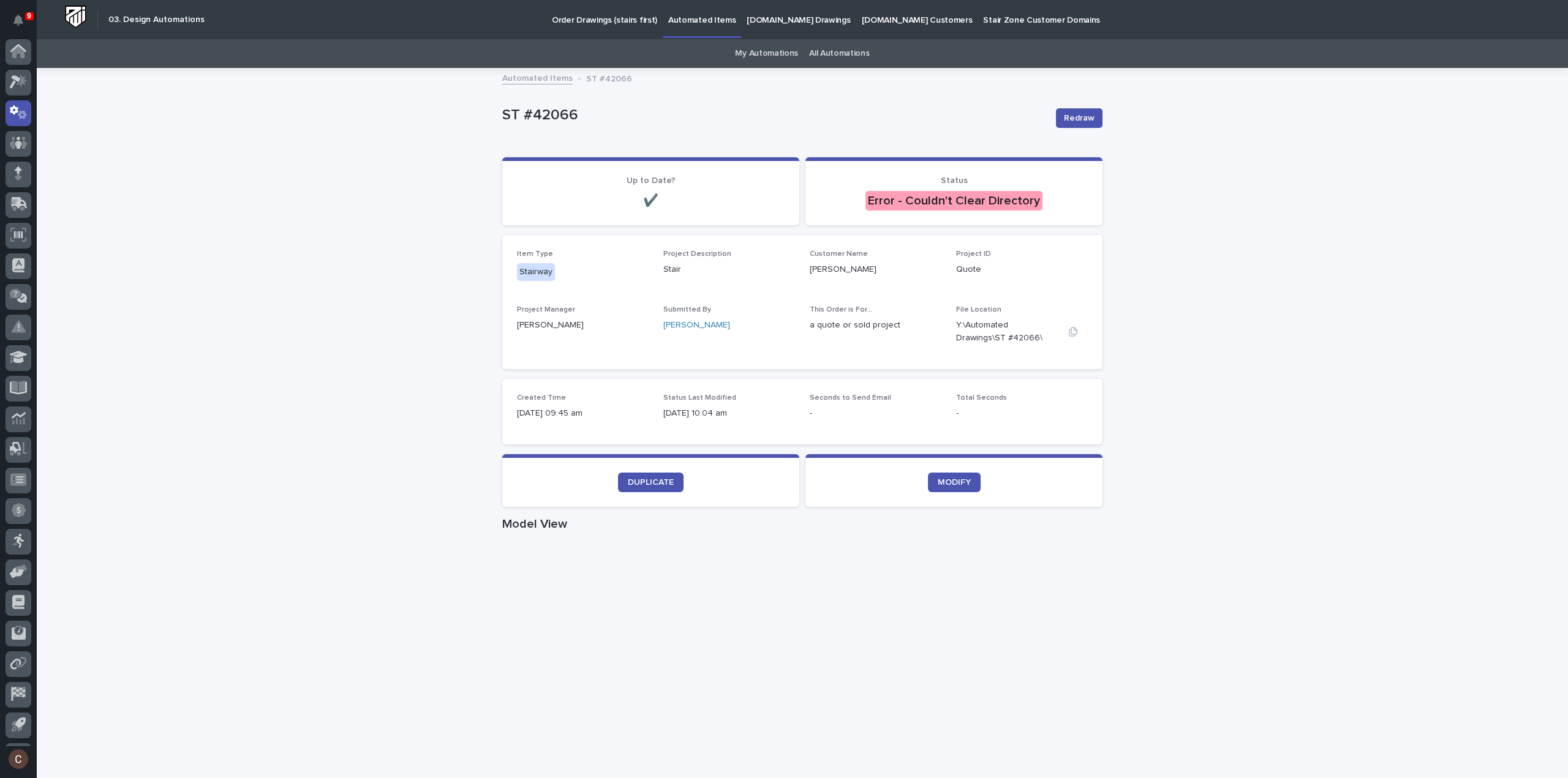
scroll to position [27, 0]
click at [1074, 110] on button "Redraw" at bounding box center [1078, 118] width 46 height 19
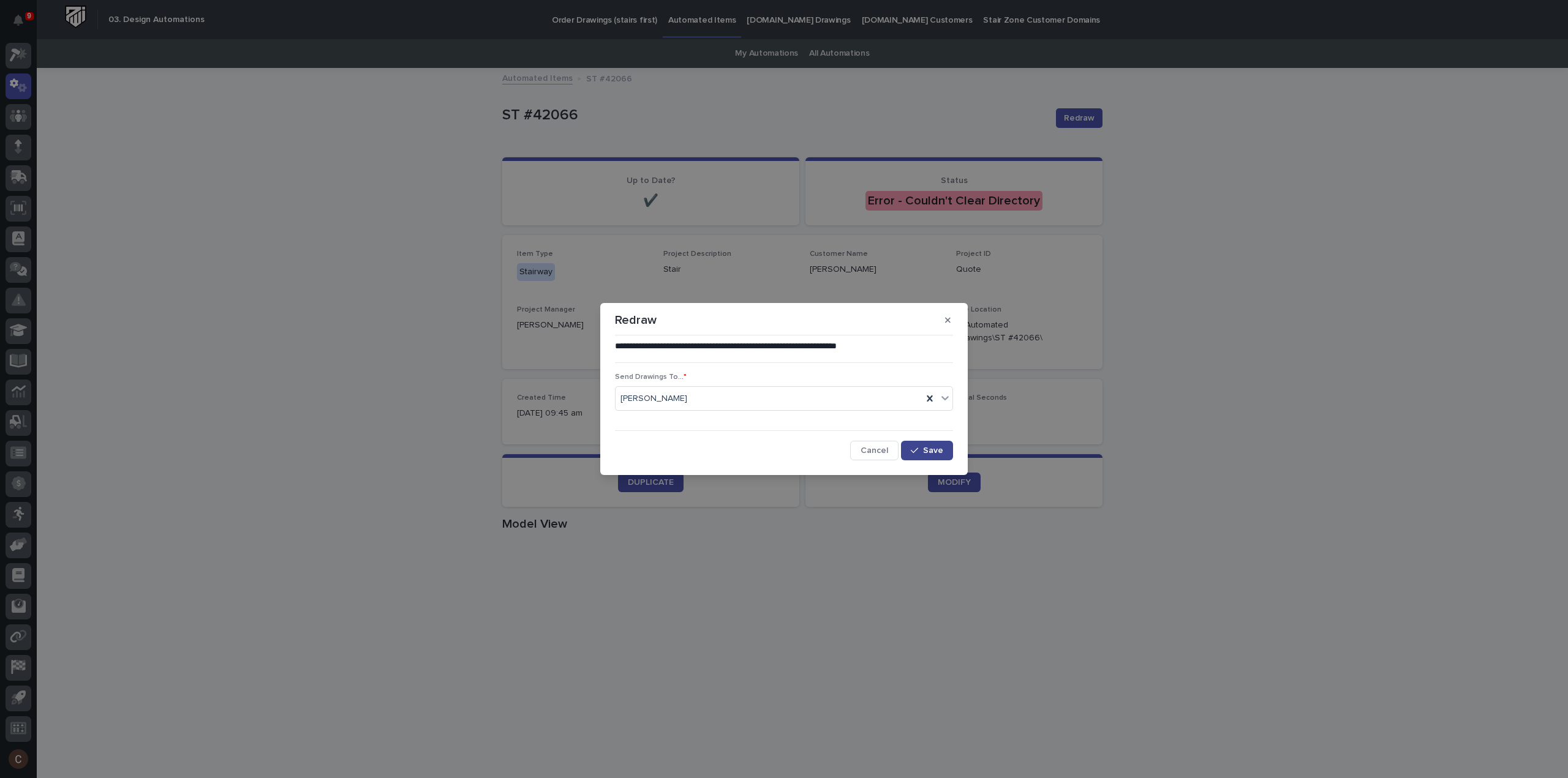
click at [930, 449] on span "Save" at bounding box center [933, 451] width 20 height 9
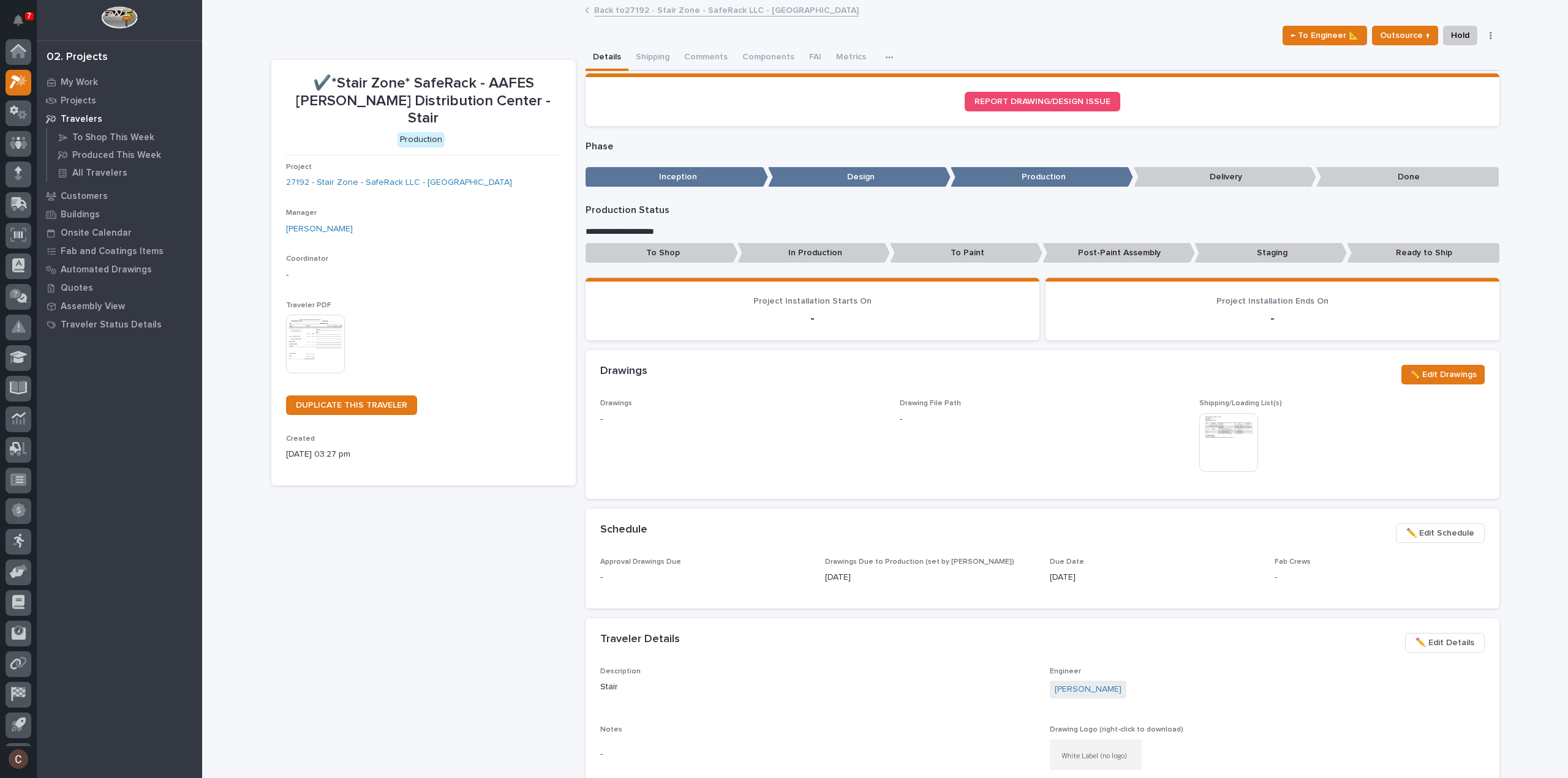
scroll to position [27, 0]
